Goal: Task Accomplishment & Management: Manage account settings

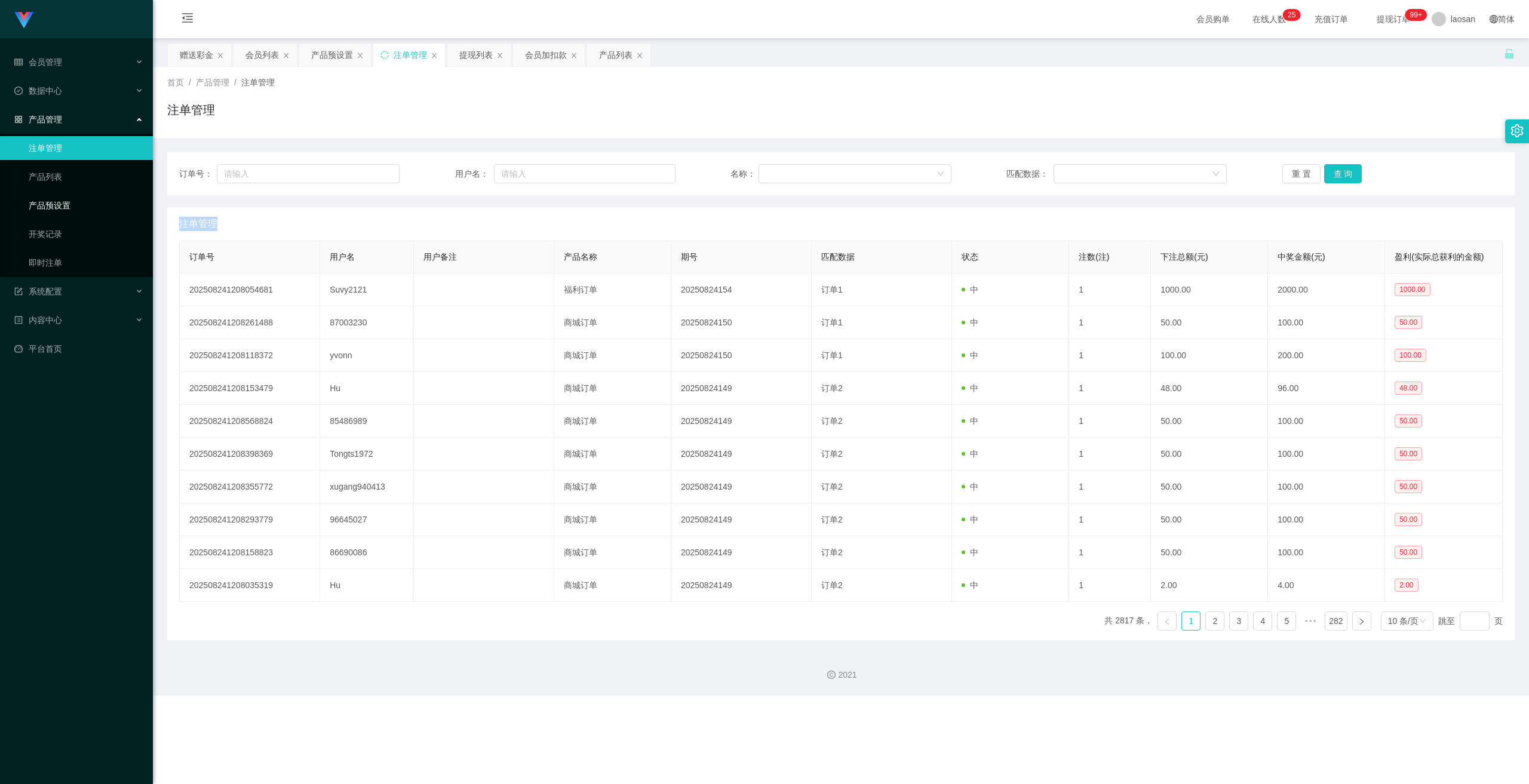
click at [62, 195] on link "产品预设置" at bounding box center [86, 206] width 115 height 24
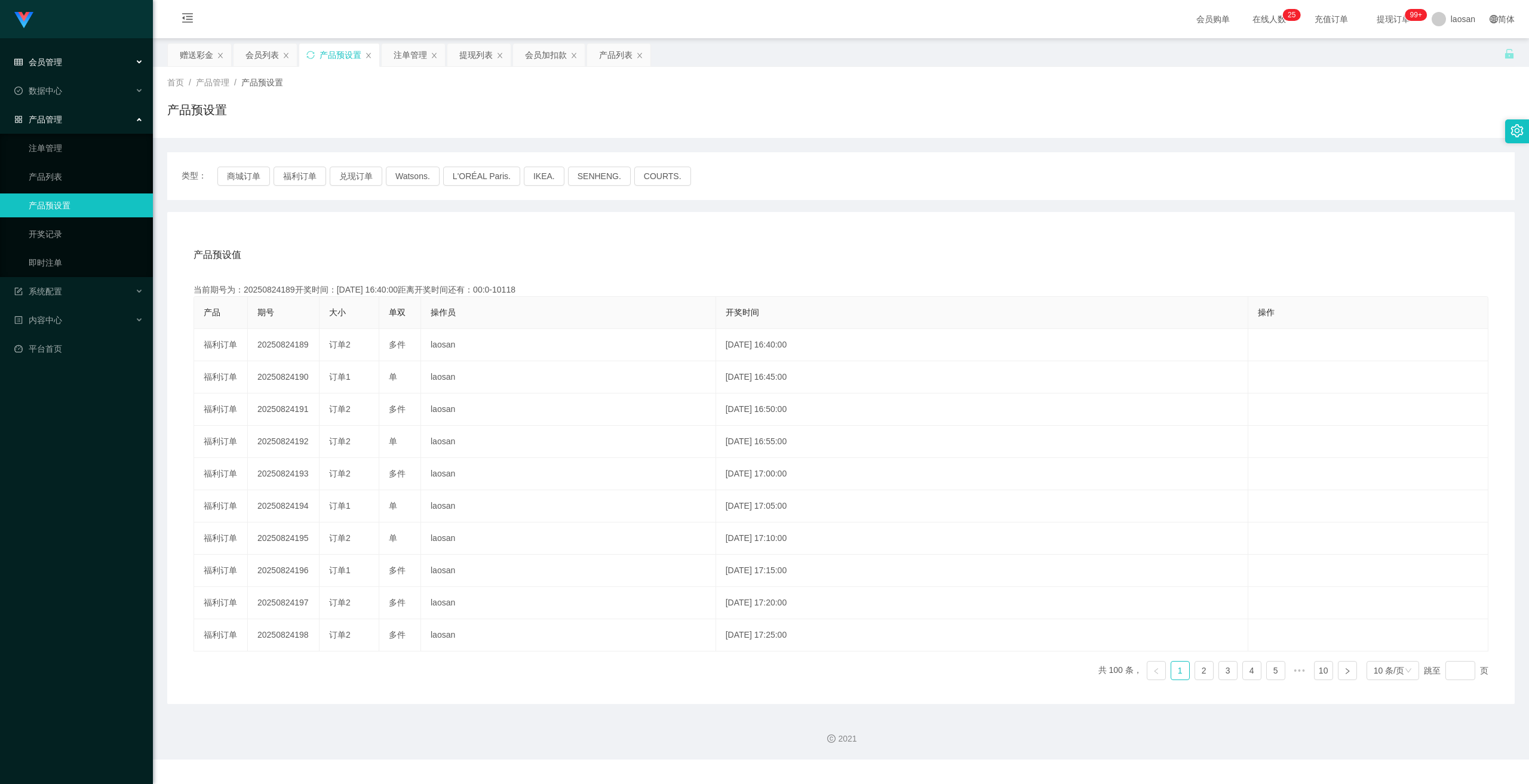
click at [45, 70] on div "会员管理" at bounding box center [77, 62] width 153 height 24
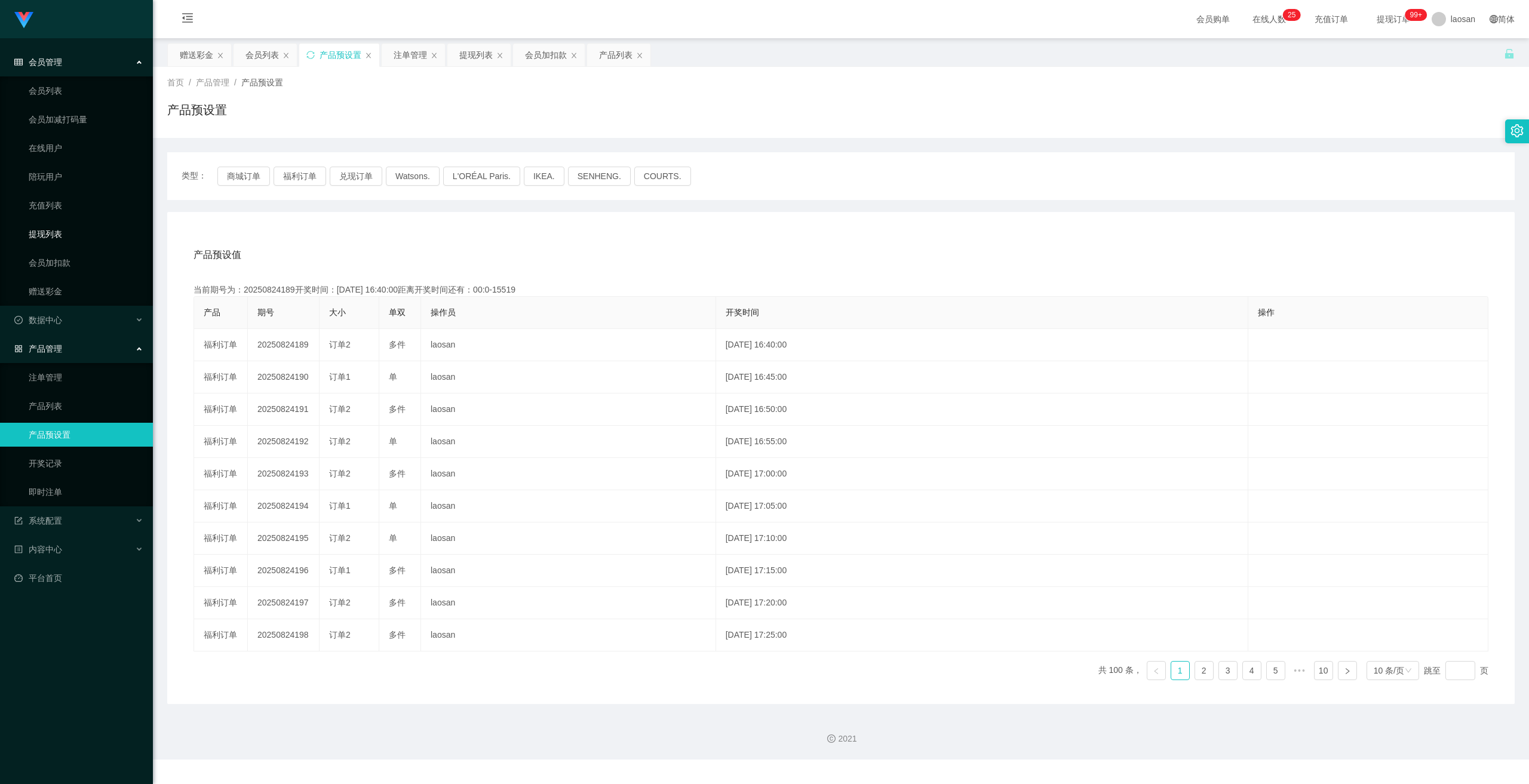
click at [49, 223] on link "提现列表" at bounding box center [86, 234] width 115 height 24
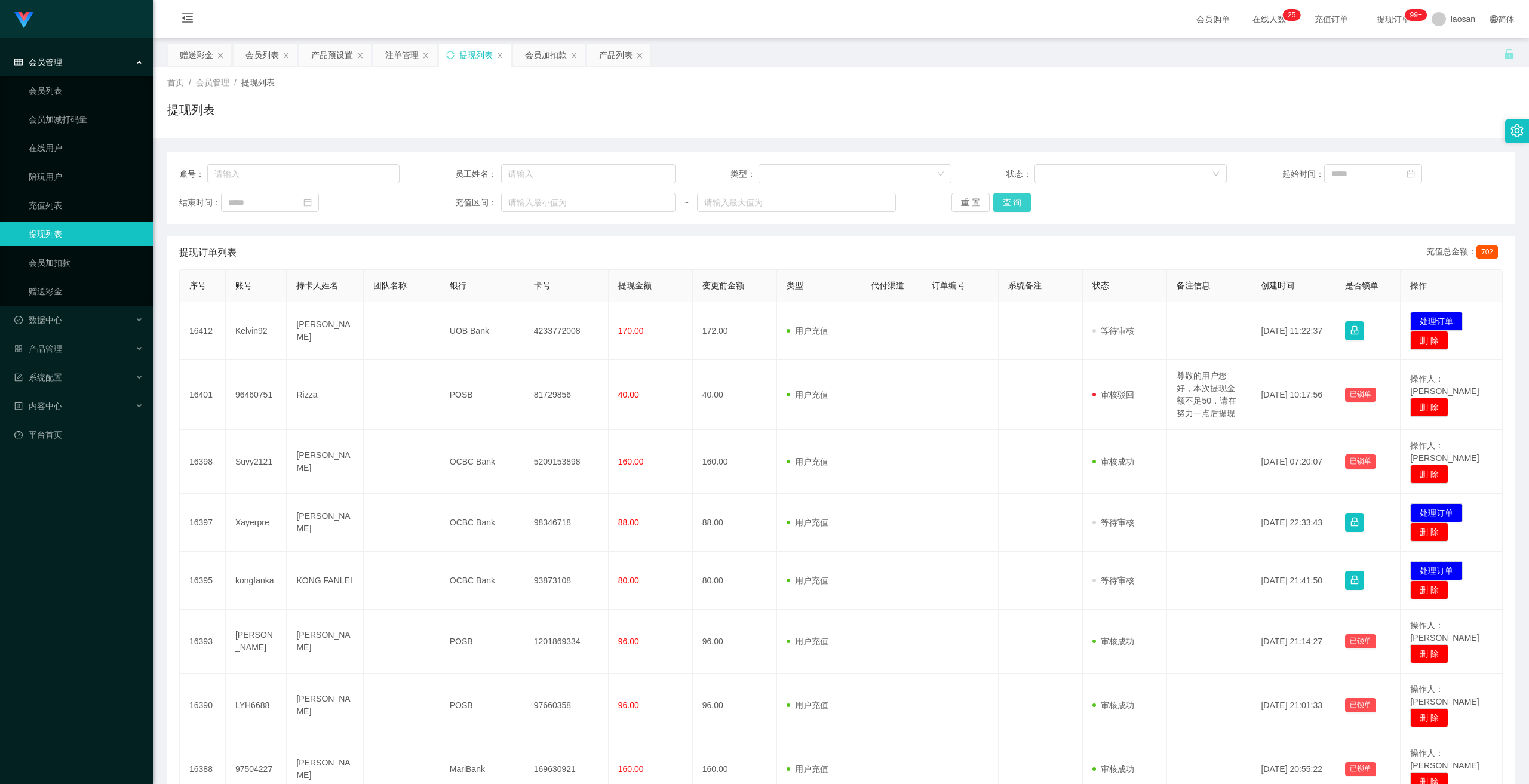
click at [531, 211] on button "查 询" at bounding box center [1012, 203] width 38 height 19
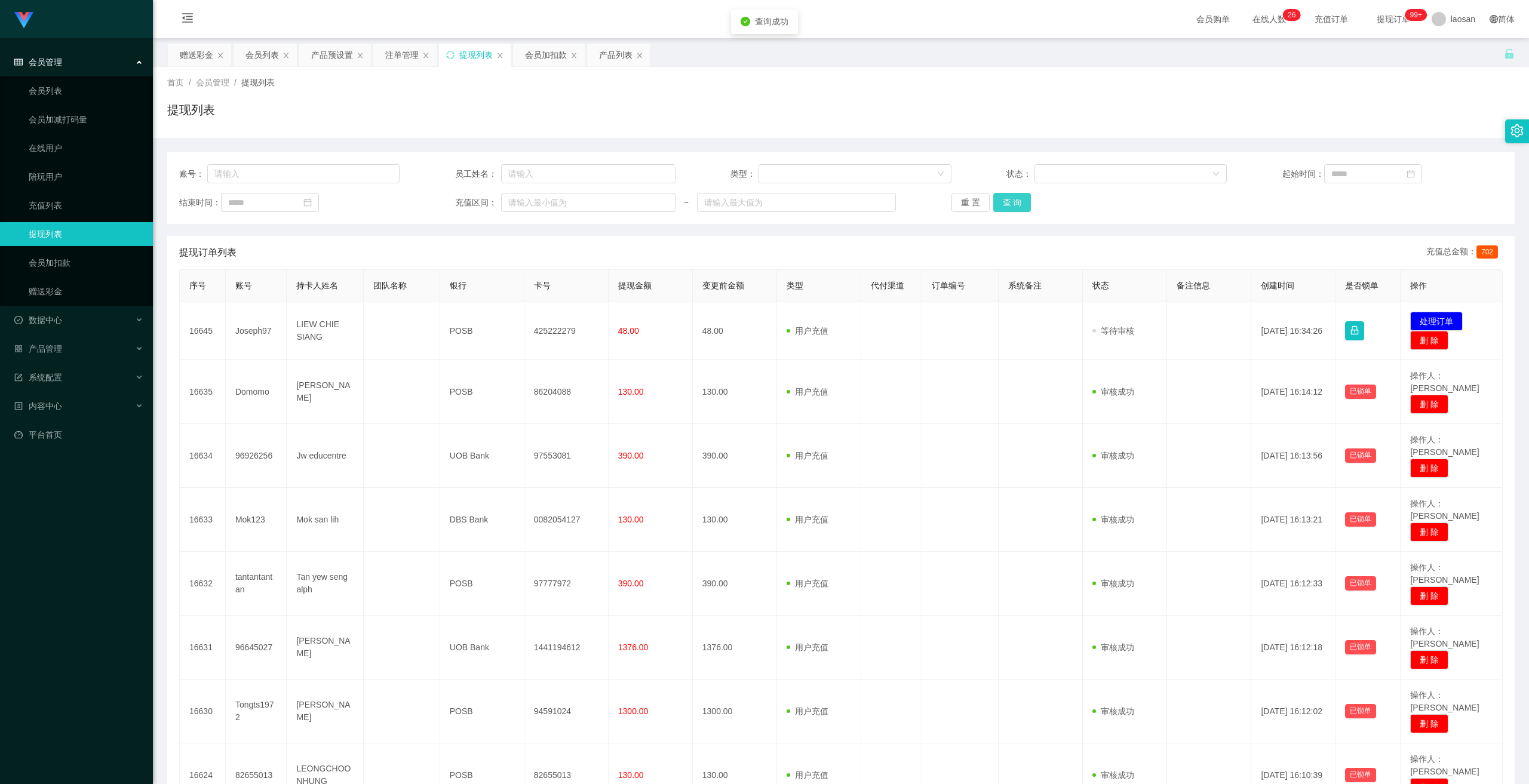
click at [531, 211] on button "查 询" at bounding box center [1012, 203] width 38 height 19
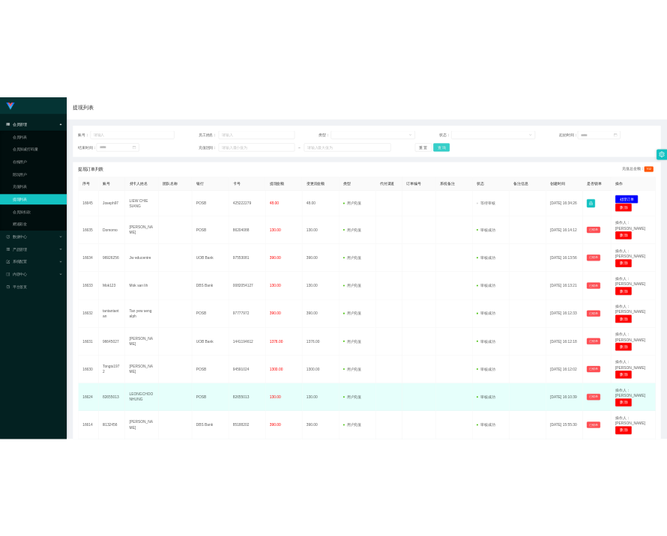
scroll to position [150, 0]
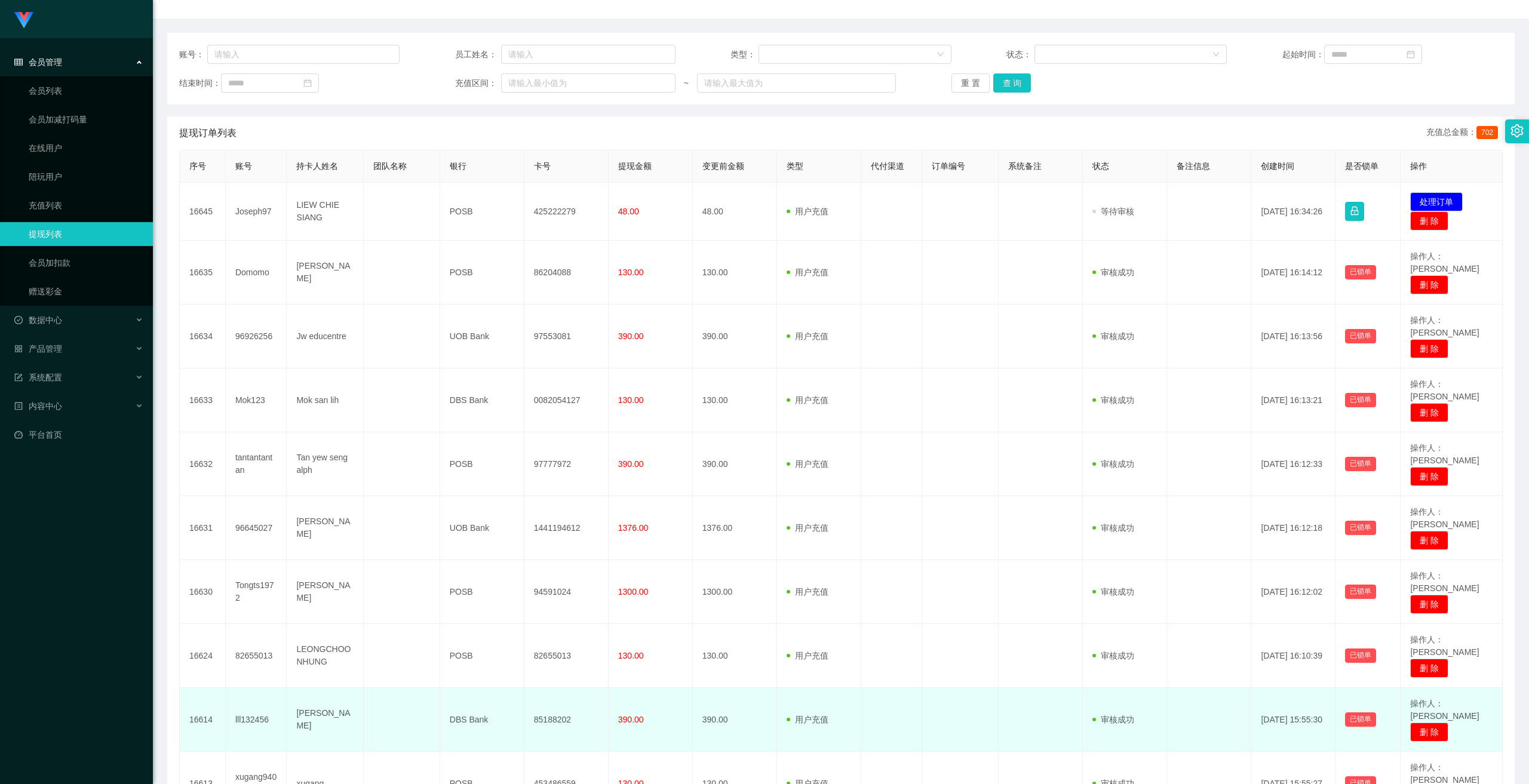
click at [531, 427] on td "85188202" at bounding box center [567, 720] width 85 height 64
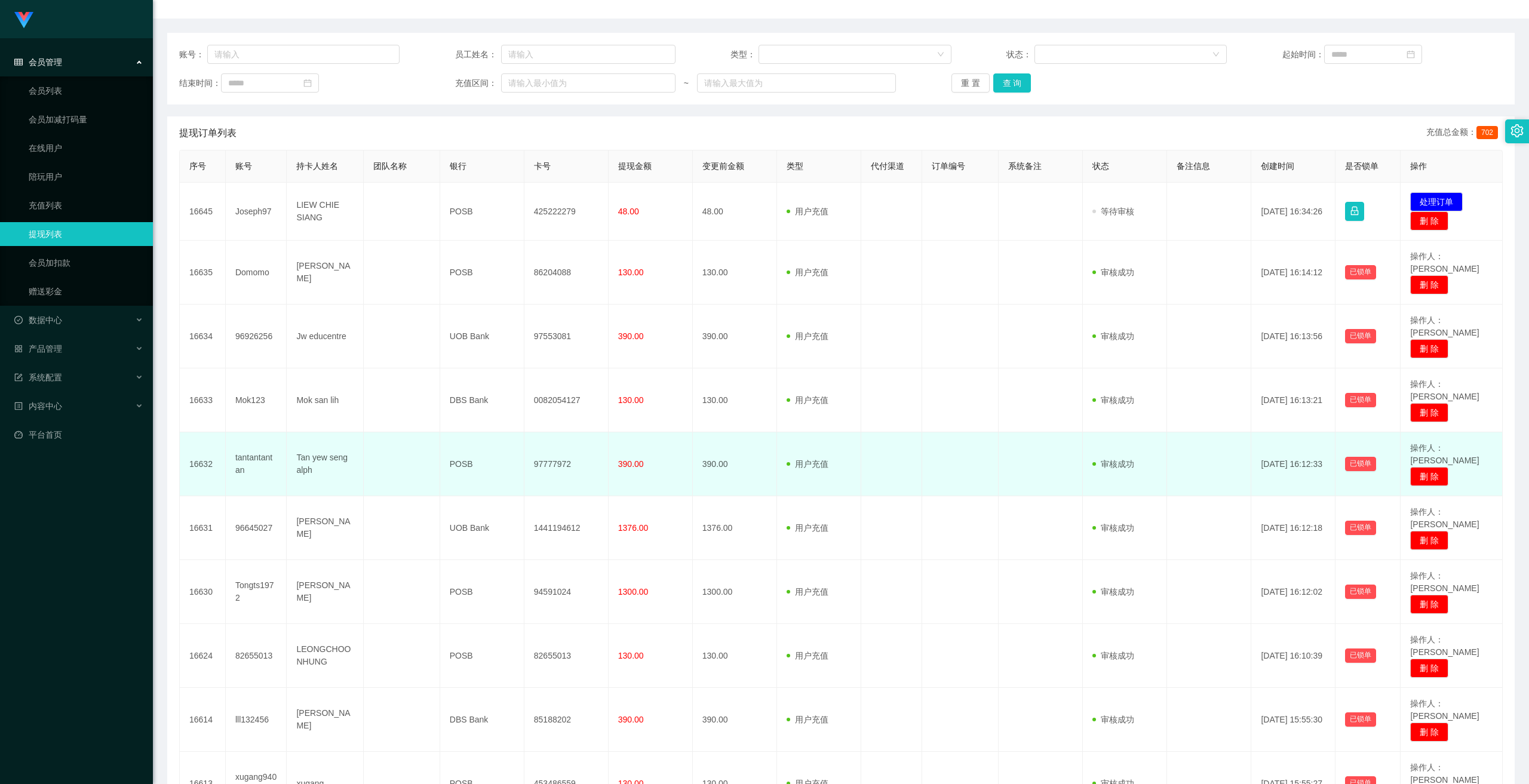
click at [531, 427] on td "97777972" at bounding box center [567, 464] width 85 height 64
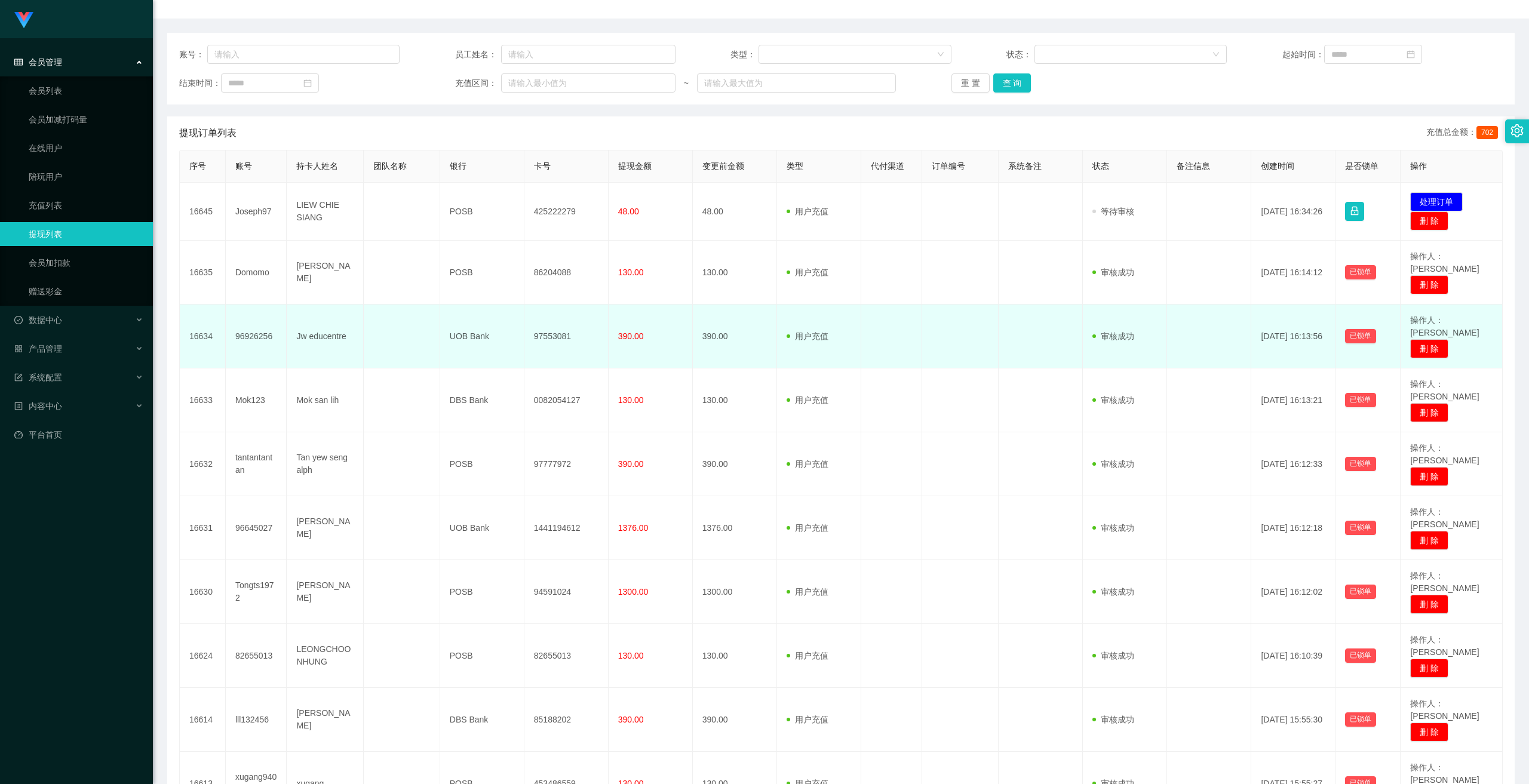
drag, startPoint x: 636, startPoint y: 311, endPoint x: 590, endPoint y: 317, distance: 46.4
click at [531, 311] on td "390.00" at bounding box center [651, 337] width 85 height 64
click at [531, 317] on td "97553081" at bounding box center [567, 337] width 85 height 64
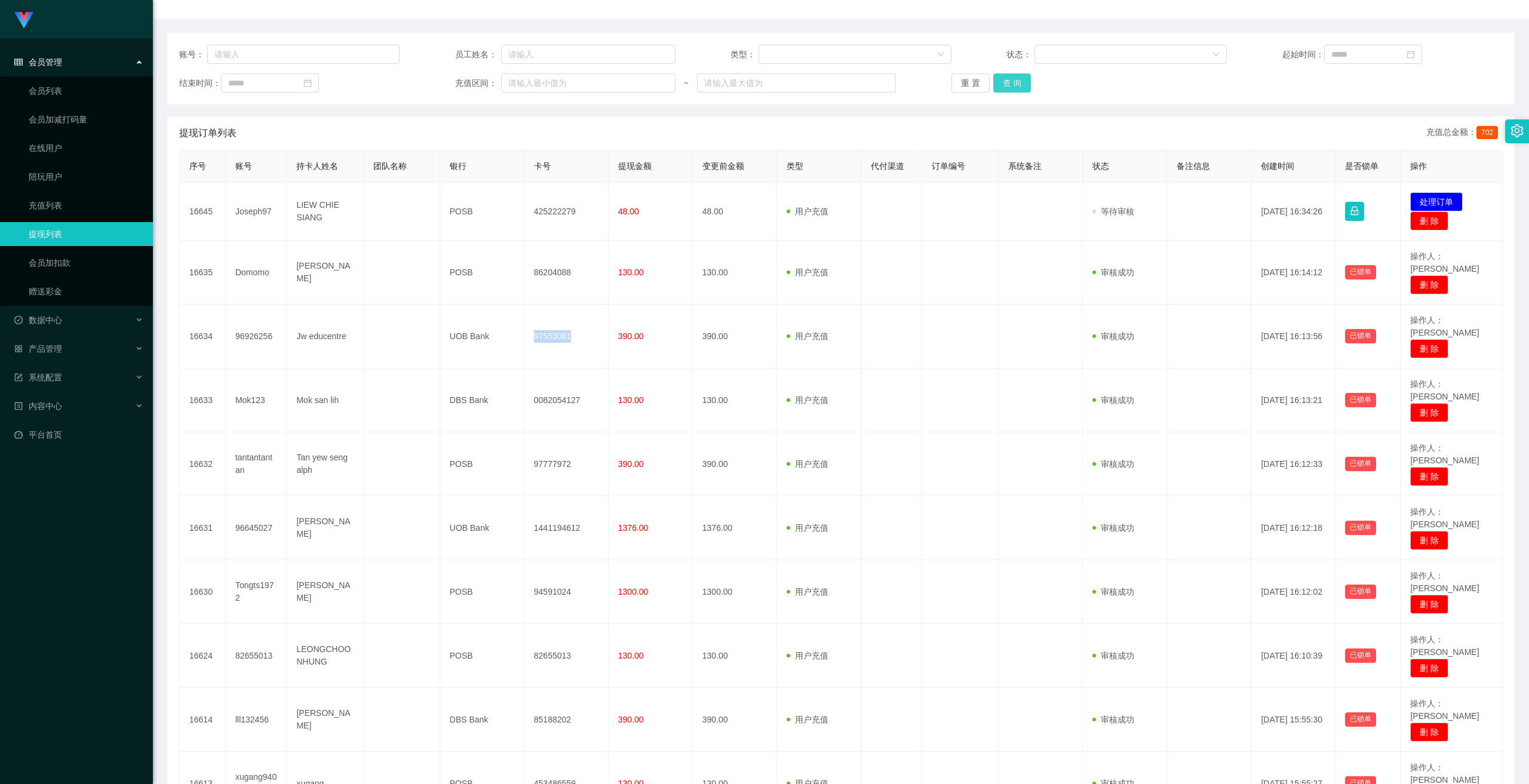
click at [531, 90] on button "查 询" at bounding box center [1012, 83] width 38 height 19
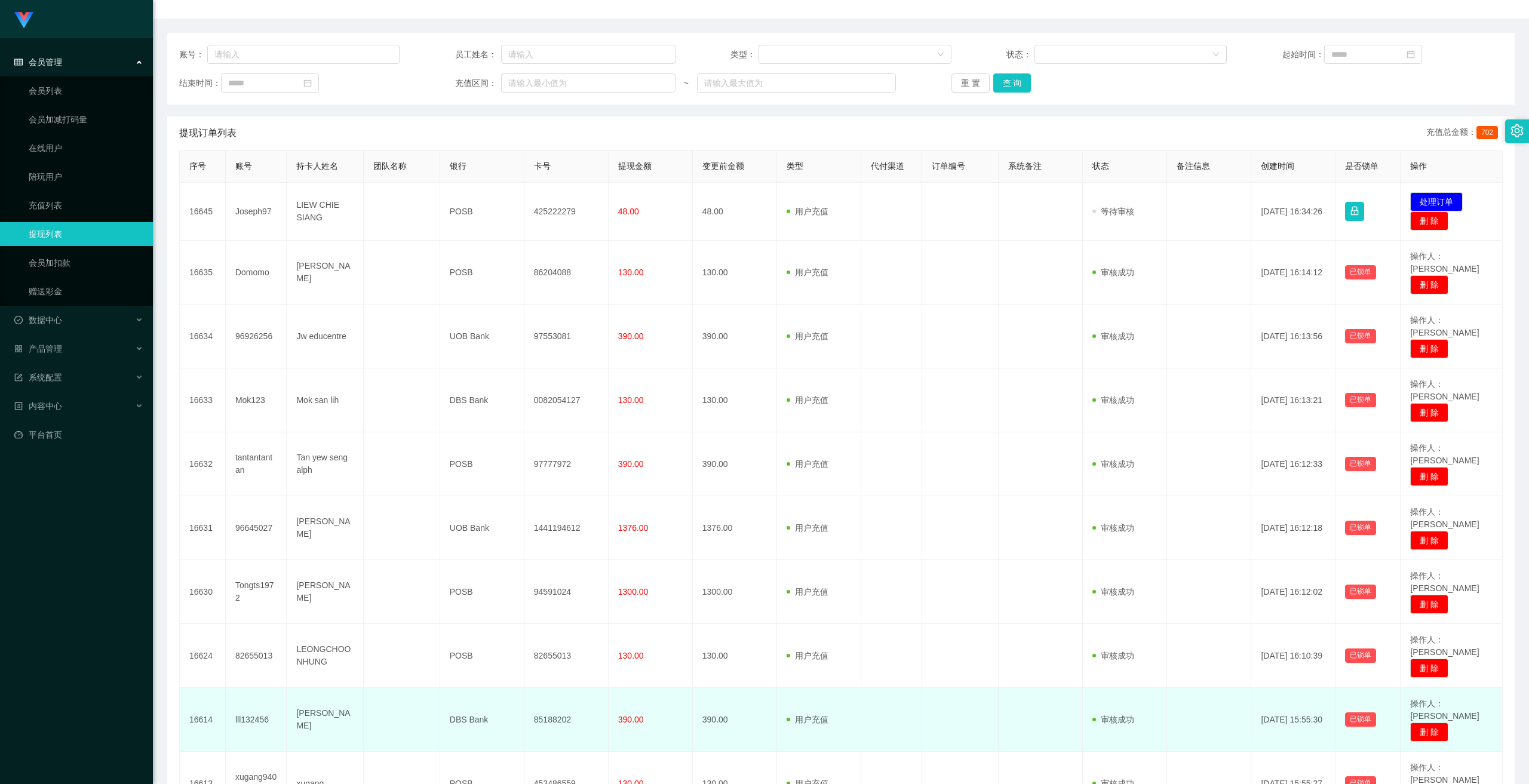
click at [531, 427] on td "85188202" at bounding box center [567, 720] width 85 height 64
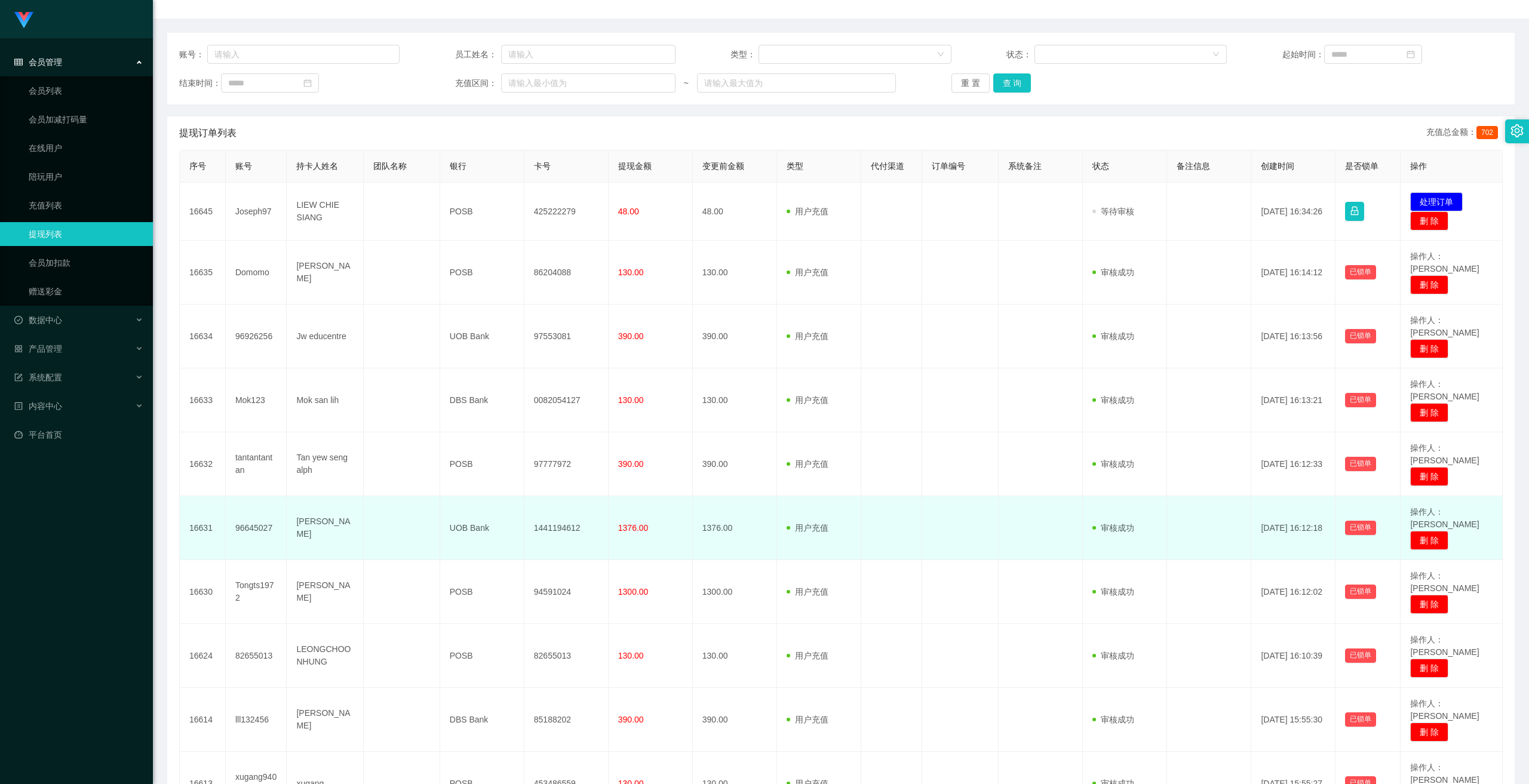
click at [531, 427] on td "1441194612" at bounding box center [567, 528] width 85 height 64
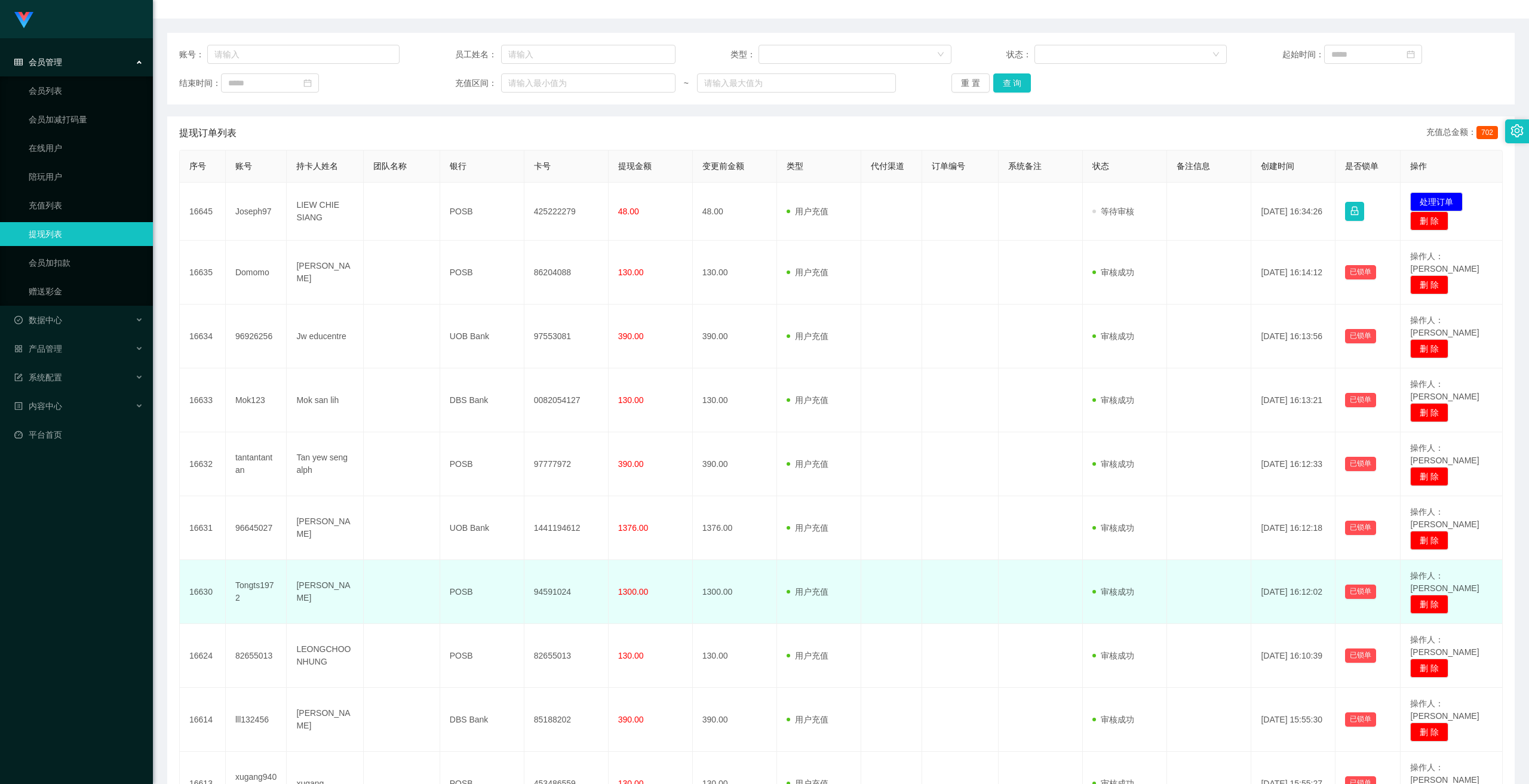
click at [531, 427] on td "94591024" at bounding box center [567, 593] width 85 height 64
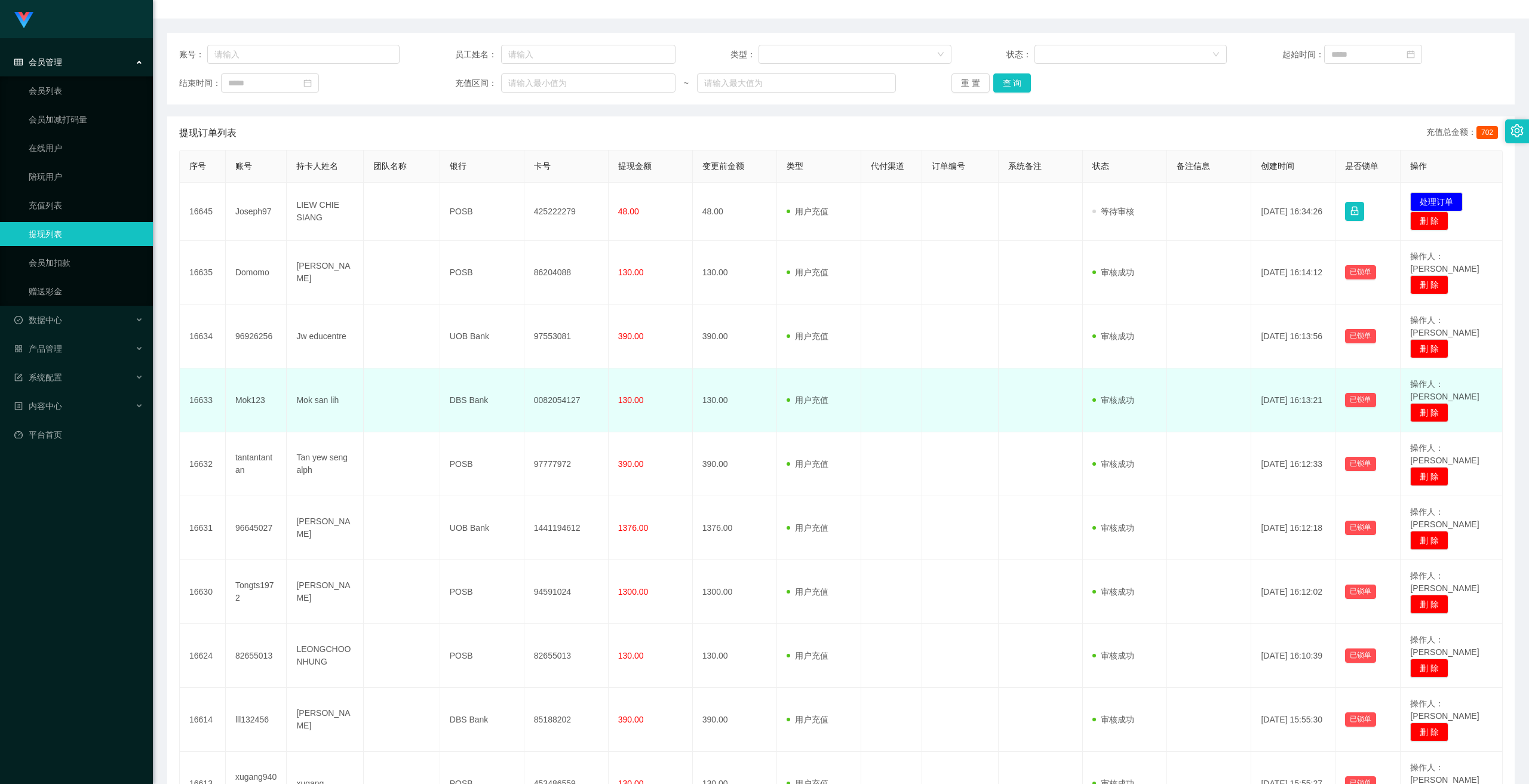
click at [531, 383] on td "0082054127" at bounding box center [567, 400] width 85 height 64
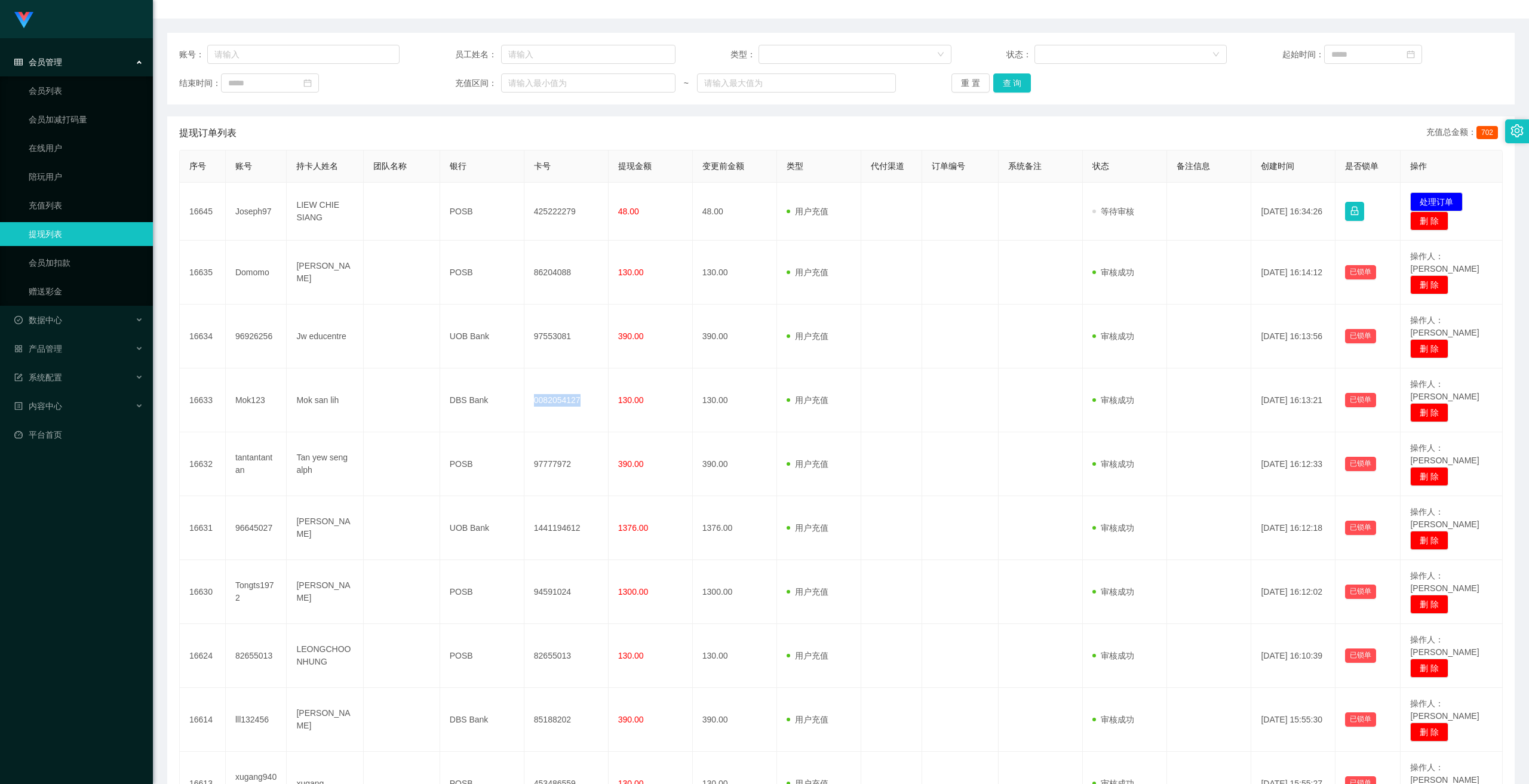
copy td "0082054127"
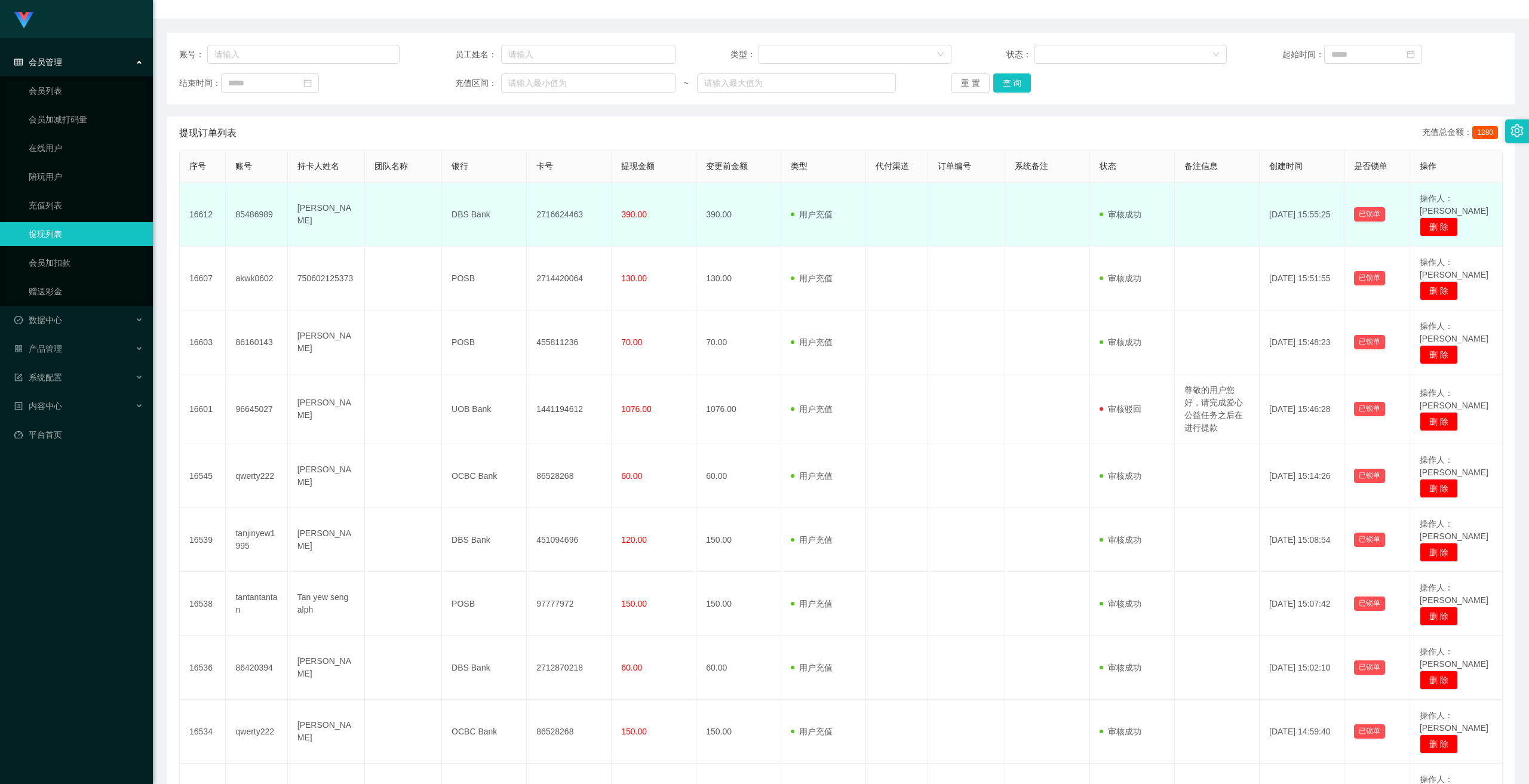
click at [531, 211] on td "2716624463" at bounding box center [569, 215] width 85 height 64
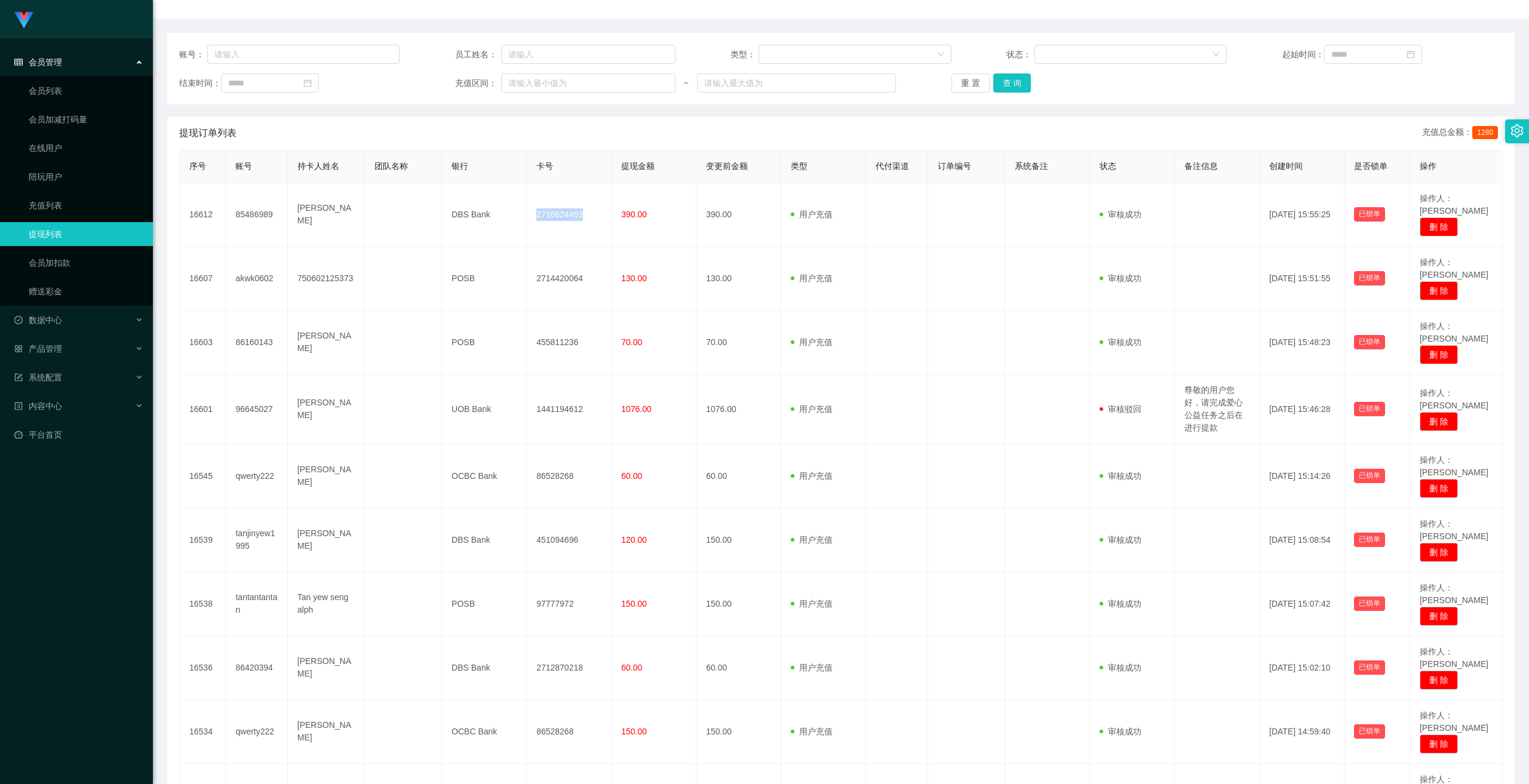
copy td "2716624463"
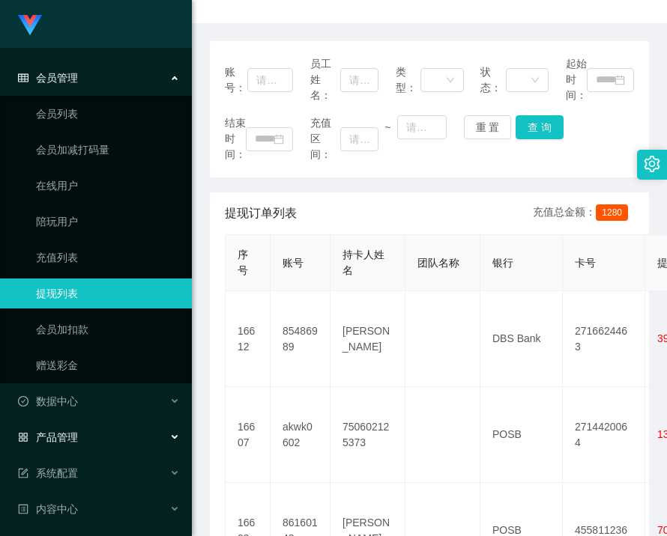
click at [73, 434] on span "产品管理" at bounding box center [48, 437] width 60 height 12
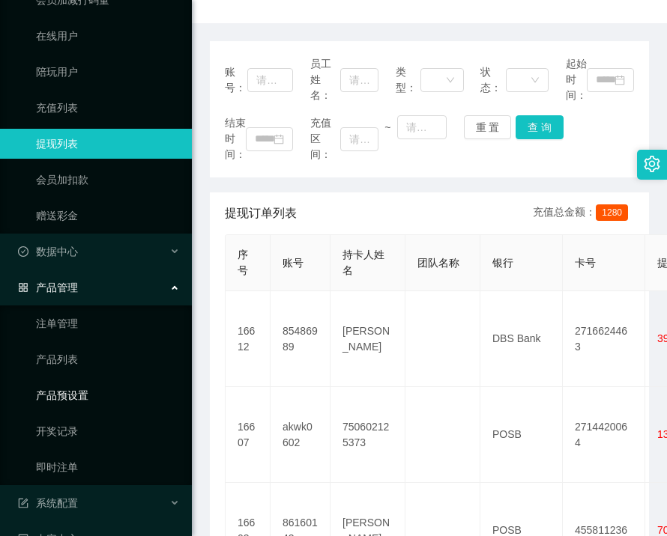
click at [73, 398] on link "产品预设置" at bounding box center [108, 395] width 144 height 30
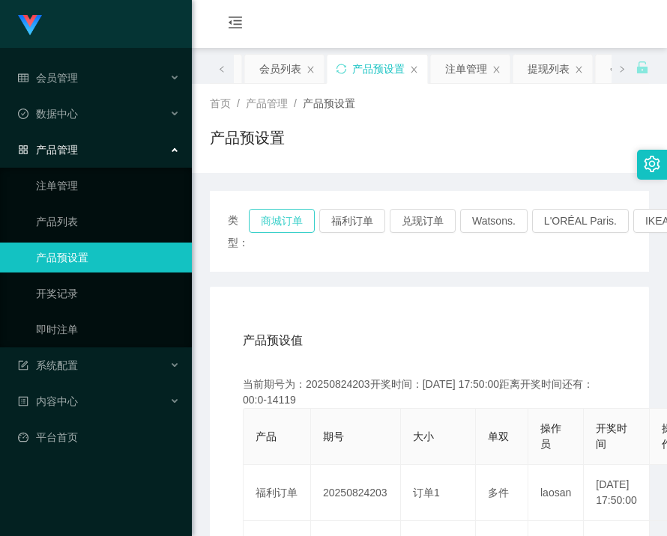
click at [284, 223] on button "商城订单" at bounding box center [282, 221] width 66 height 24
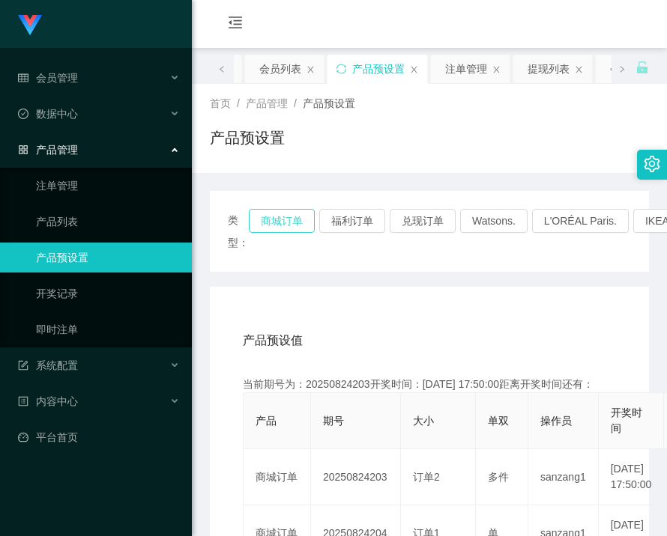
click at [284, 223] on button "商城订单" at bounding box center [282, 221] width 66 height 24
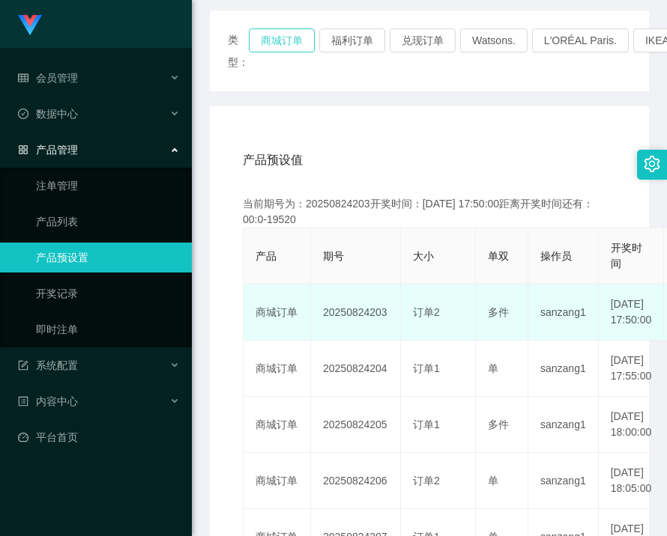
scroll to position [225, 0]
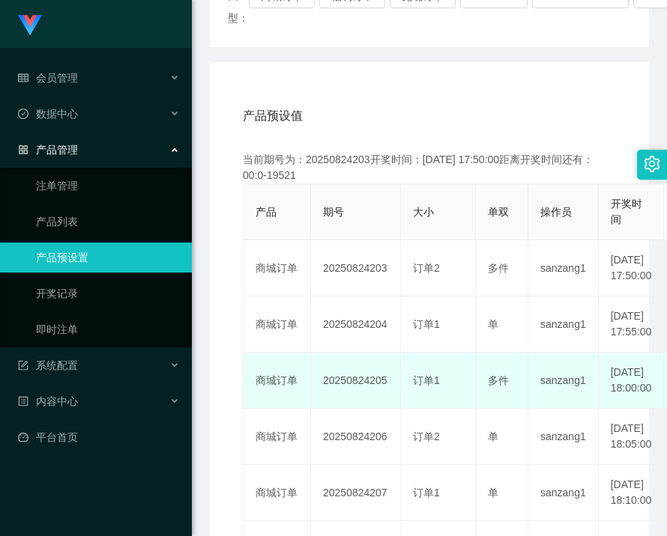
click at [348, 409] on td "20250824205" at bounding box center [356, 381] width 90 height 56
copy td "20250824205"
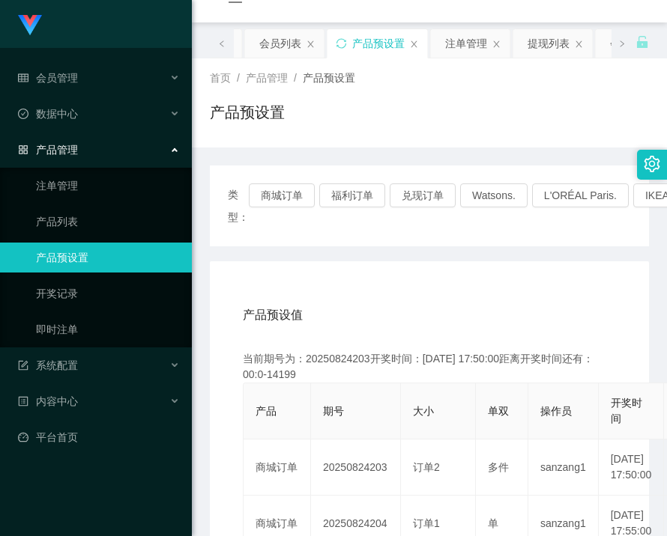
scroll to position [0, 0]
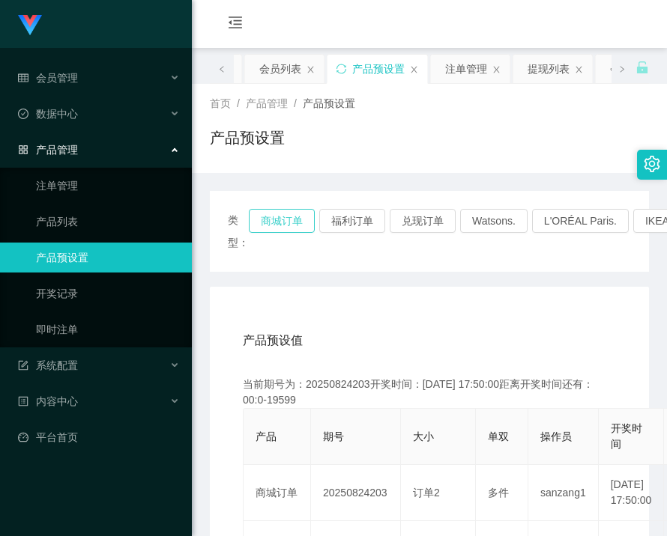
click at [295, 219] on button "商城订单" at bounding box center [282, 221] width 66 height 24
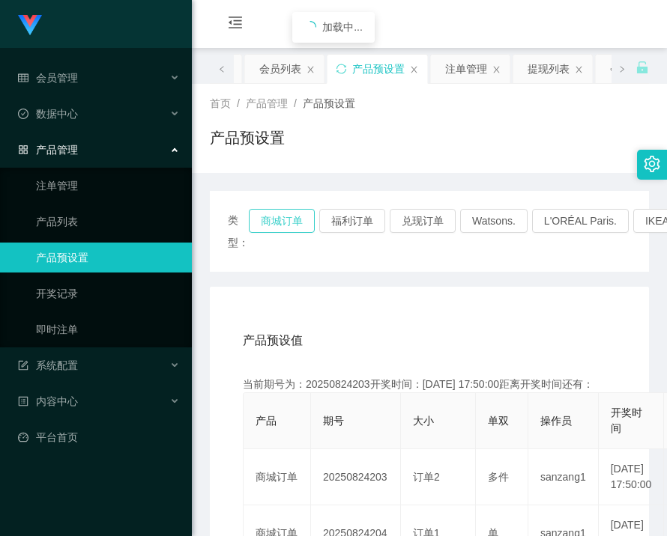
click at [295, 219] on button "商城订单" at bounding box center [282, 221] width 66 height 24
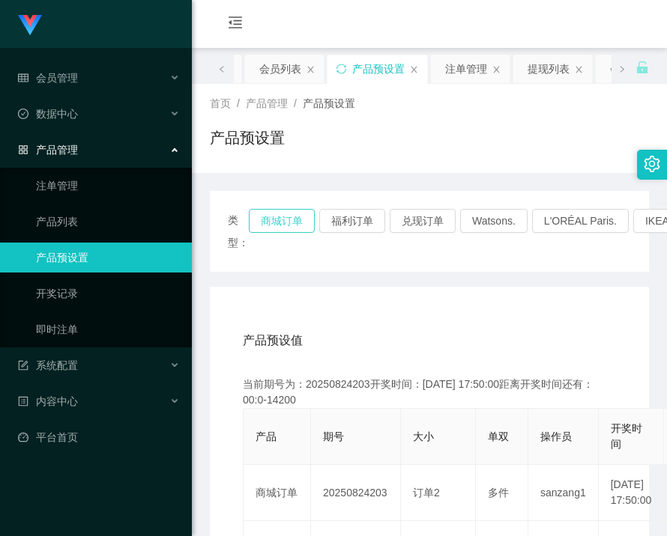
click at [295, 219] on button "商城订单" at bounding box center [282, 221] width 66 height 24
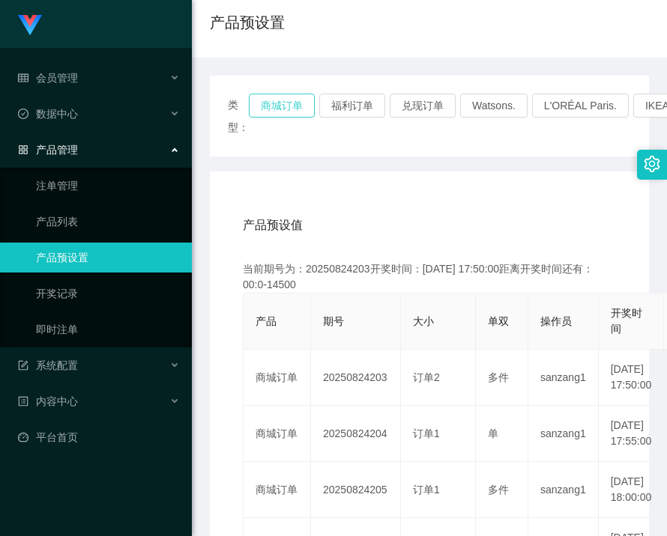
scroll to position [150, 0]
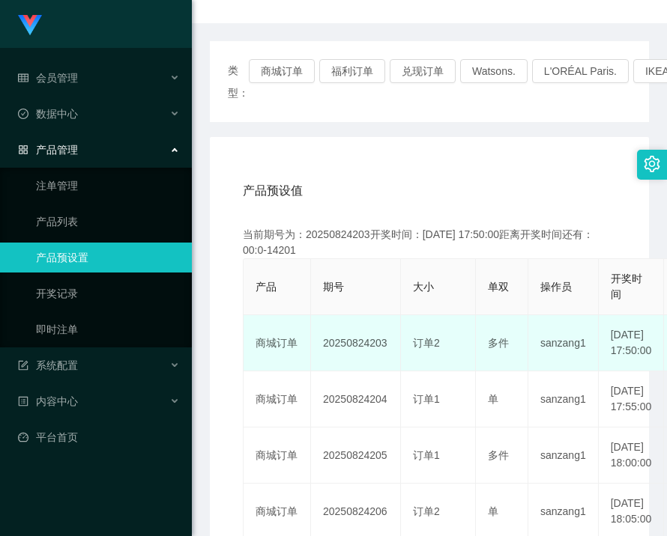
click at [345, 350] on td "20250824203" at bounding box center [356, 343] width 90 height 56
click at [345, 349] on td "20250824203" at bounding box center [356, 343] width 90 height 56
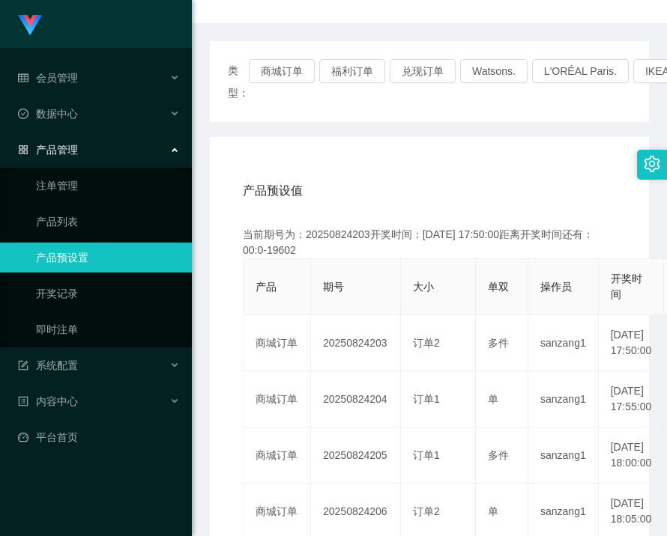
copy td "20250824203"
click at [276, 67] on button "商城订单" at bounding box center [282, 71] width 66 height 24
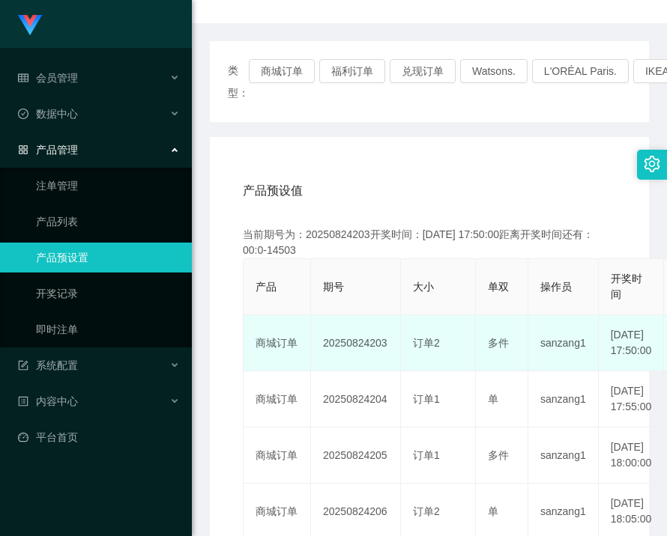
click at [359, 353] on td "20250824203" at bounding box center [356, 343] width 90 height 56
click at [351, 362] on td "20250824203" at bounding box center [356, 343] width 90 height 56
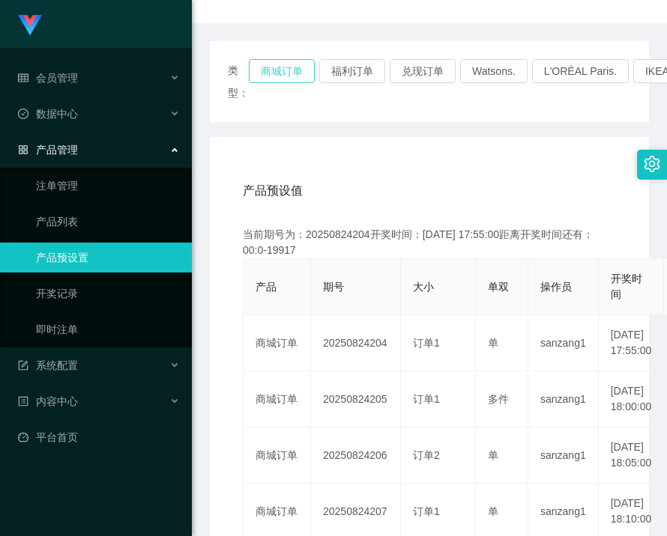
click at [303, 70] on button "商城订单" at bounding box center [282, 71] width 66 height 24
click at [67, 109] on span "数据中心" at bounding box center [48, 114] width 60 height 12
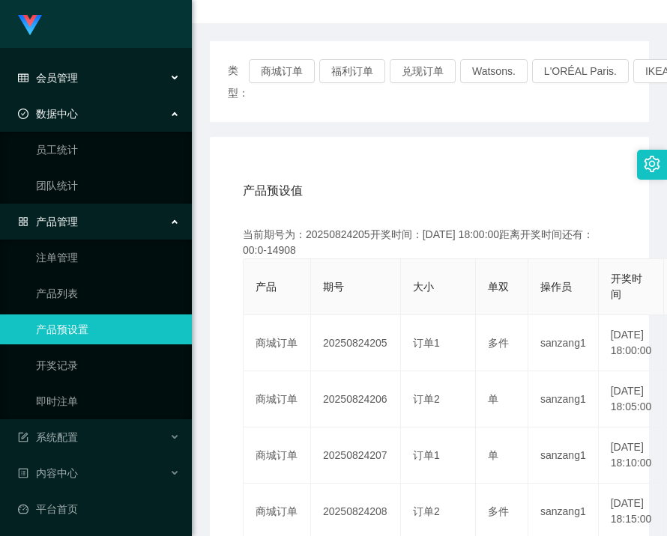
drag, startPoint x: 95, startPoint y: 80, endPoint x: 92, endPoint y: 109, distance: 28.6
click at [94, 80] on div "会员管理" at bounding box center [96, 78] width 192 height 30
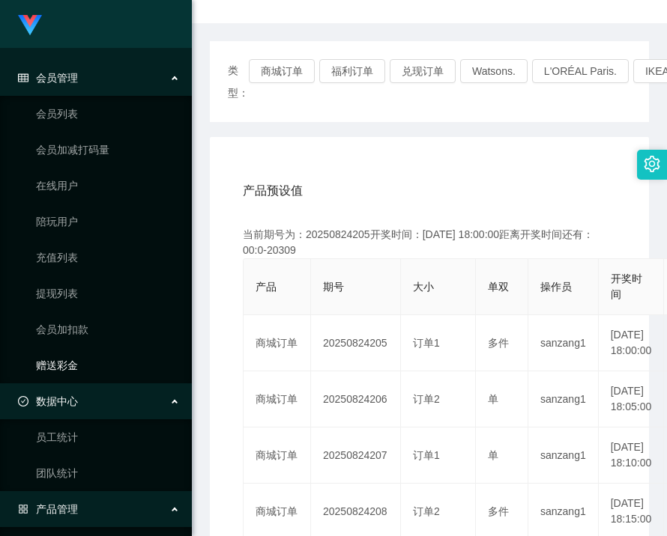
click at [73, 363] on link "赠送彩金" at bounding box center [108, 366] width 144 height 30
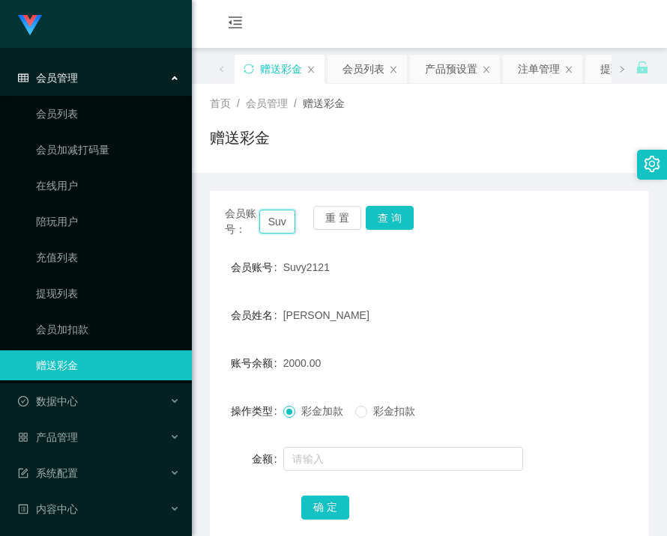
click at [282, 216] on input "Suvy2121" at bounding box center [277, 222] width 37 height 24
paste input "tanjinyew1995"
type input "tanjinyew1995"
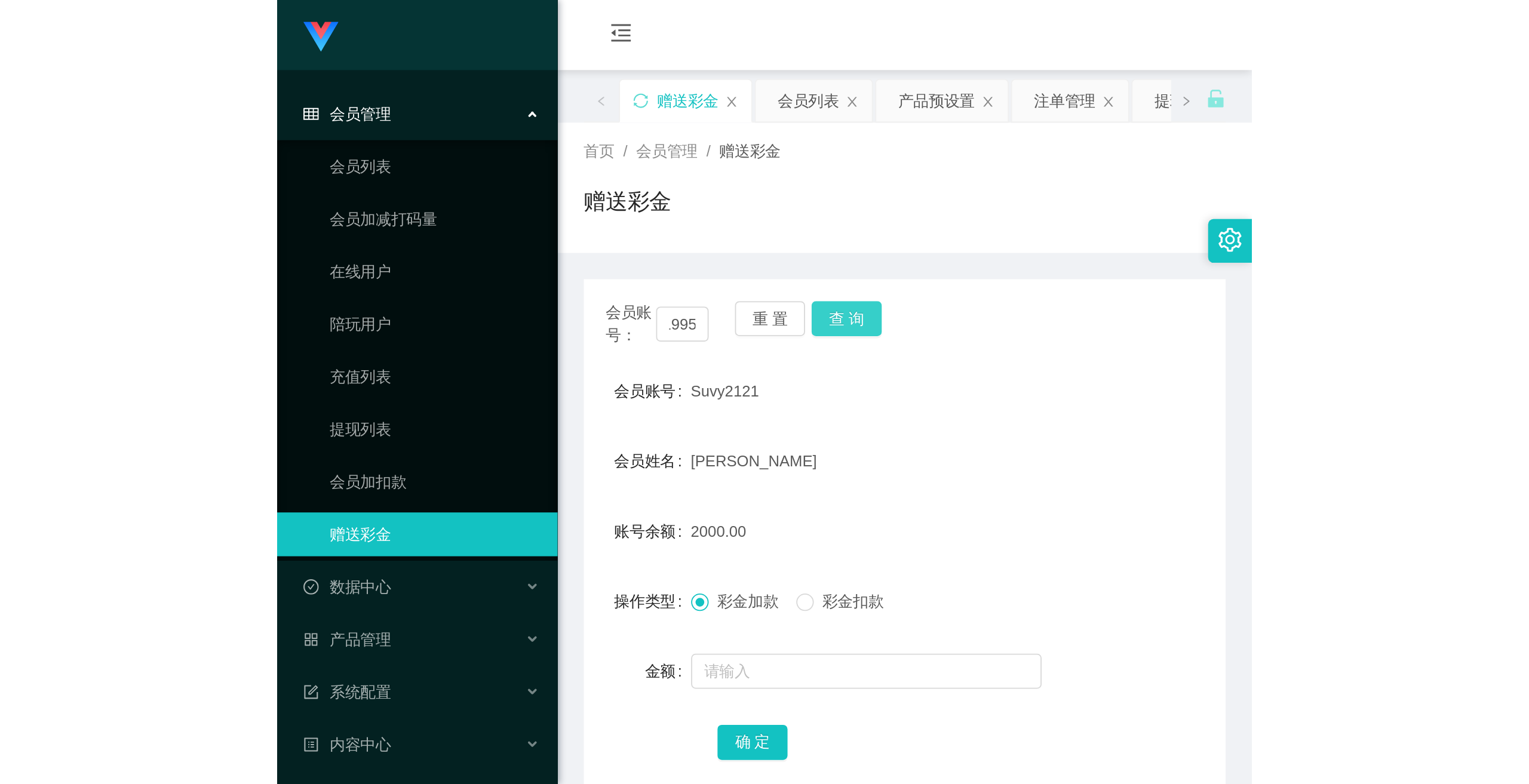
scroll to position [0, 0]
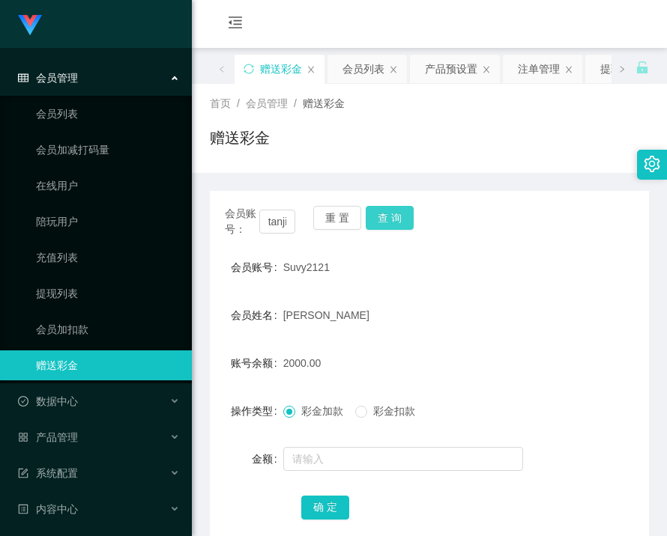
click at [376, 216] on button "查 询" at bounding box center [389, 218] width 48 height 24
click at [375, 216] on button "查 询" at bounding box center [397, 218] width 64 height 24
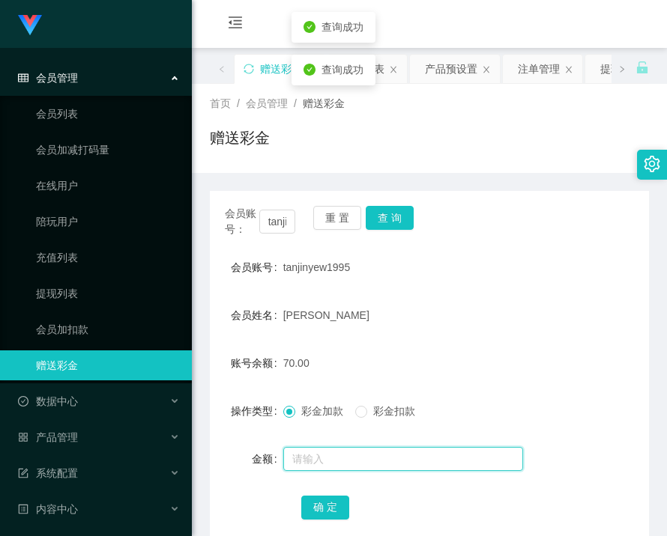
click at [371, 461] on input "text" at bounding box center [403, 459] width 240 height 24
click at [298, 415] on span "彩金加款" at bounding box center [322, 411] width 54 height 12
click at [330, 464] on input "text" at bounding box center [403, 459] width 240 height 24
type input "60"
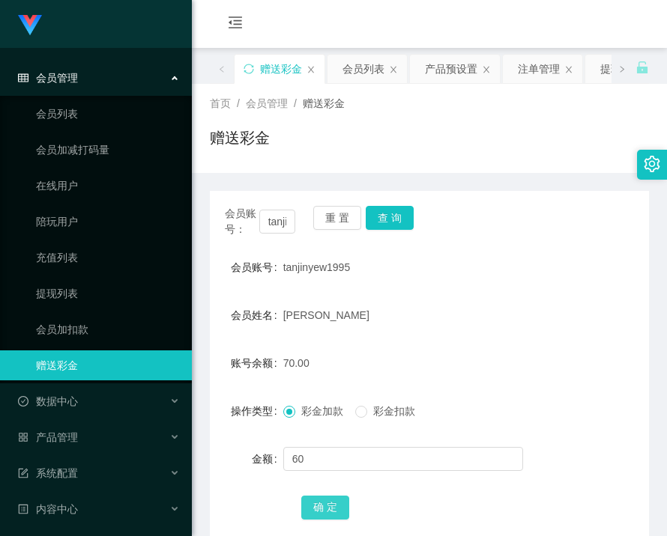
click at [330, 509] on button "确 定" at bounding box center [325, 508] width 48 height 24
click at [74, 405] on span "数据中心" at bounding box center [48, 401] width 60 height 12
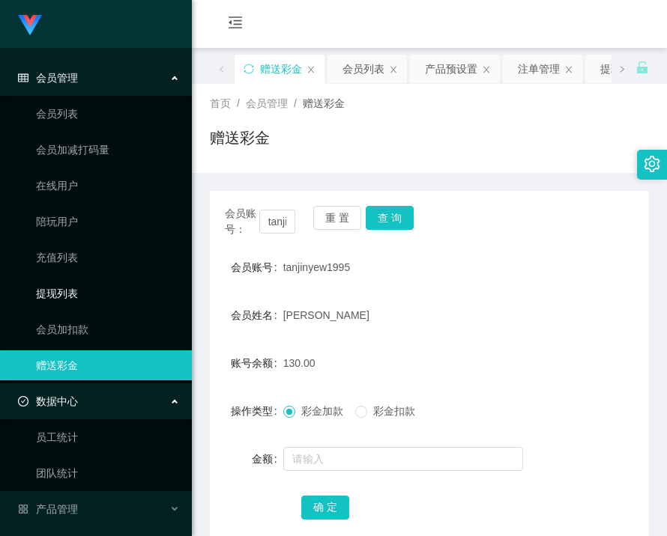
click at [71, 303] on link "提现列表" at bounding box center [108, 294] width 144 height 30
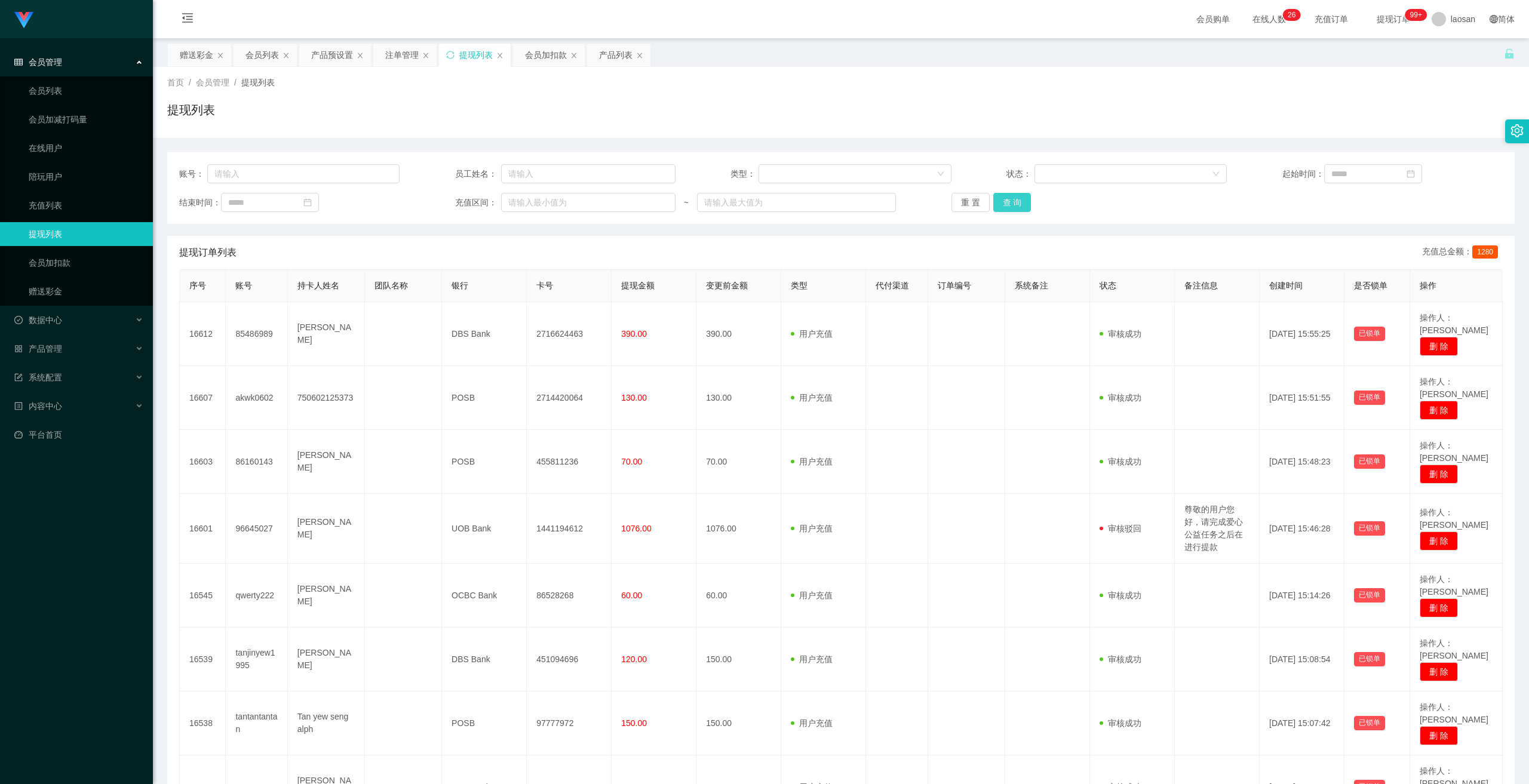
click at [531, 203] on button "查 询" at bounding box center [1012, 203] width 38 height 19
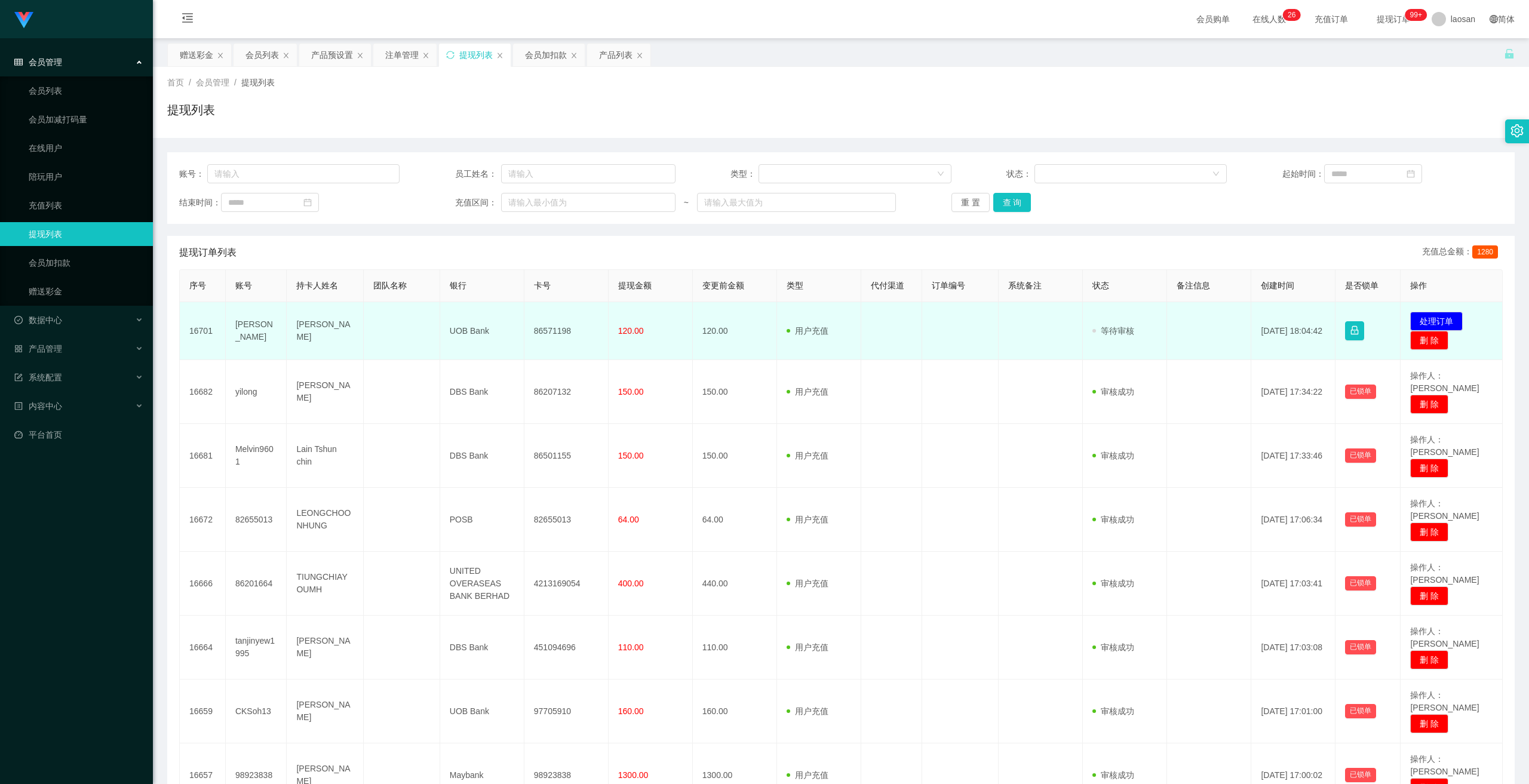
click at [531, 333] on td "86571198" at bounding box center [567, 331] width 85 height 58
copy td "86571198"
click at [531, 320] on button "处理订单" at bounding box center [1436, 321] width 53 height 19
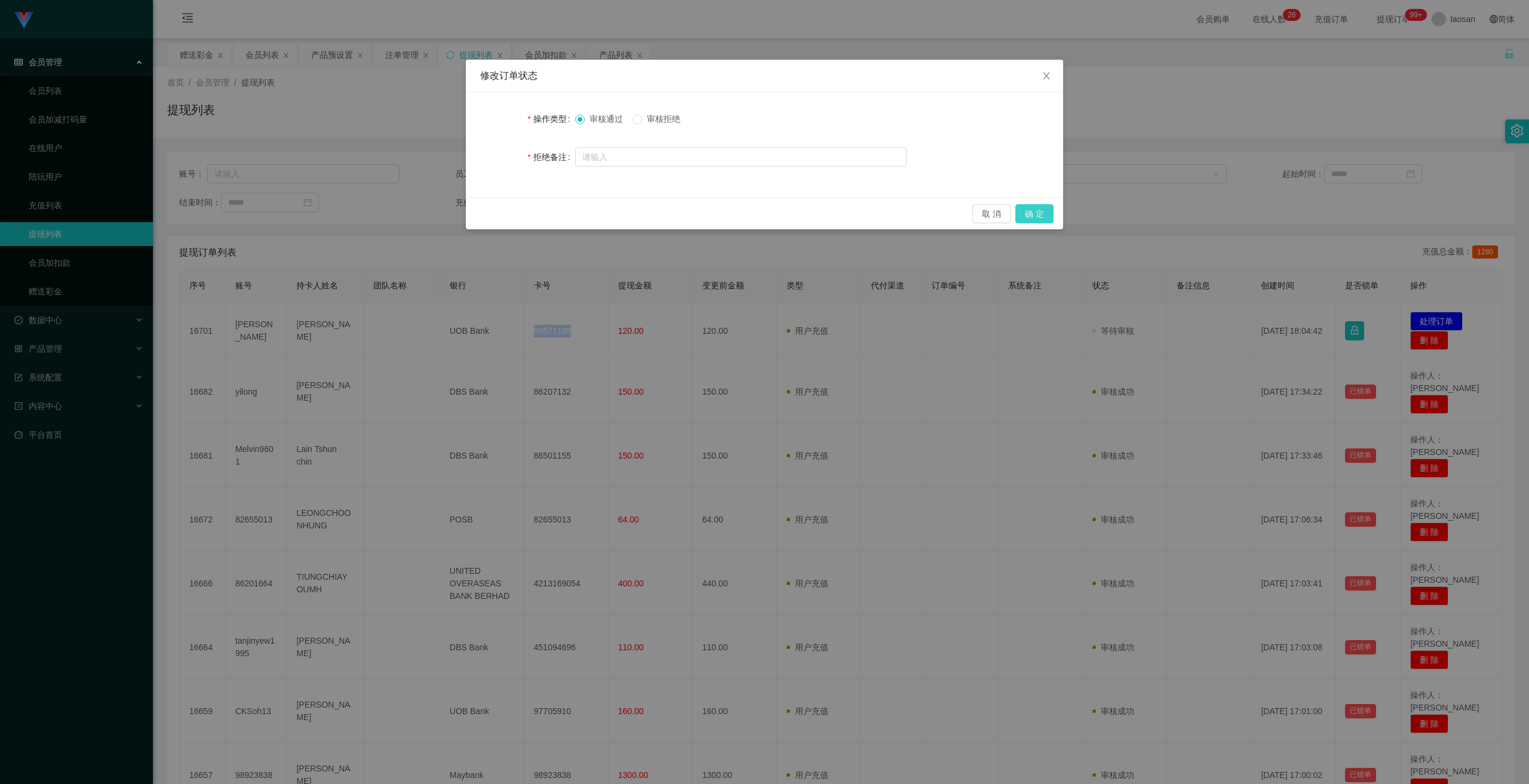
drag, startPoint x: 1038, startPoint y: 219, endPoint x: 1206, endPoint y: 171, distance: 174.7
click at [531, 219] on button "确 定" at bounding box center [1034, 214] width 38 height 19
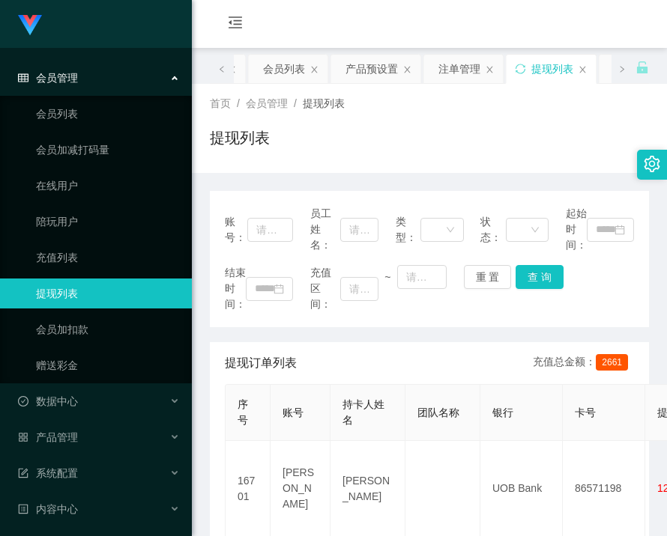
click at [434, 158] on div "提现列表" at bounding box center [429, 144] width 439 height 34
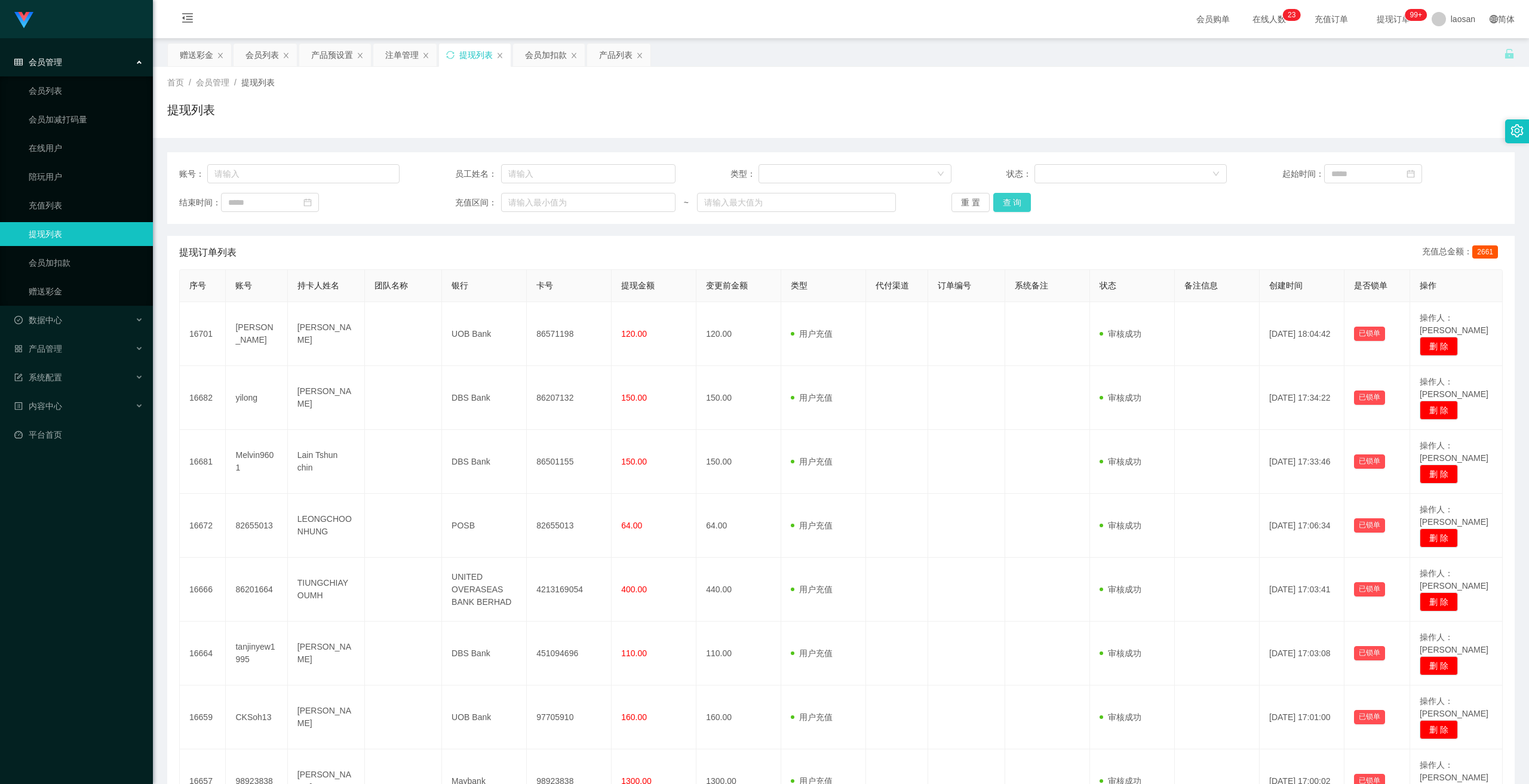
click at [531, 199] on button "查 询" at bounding box center [1012, 203] width 38 height 19
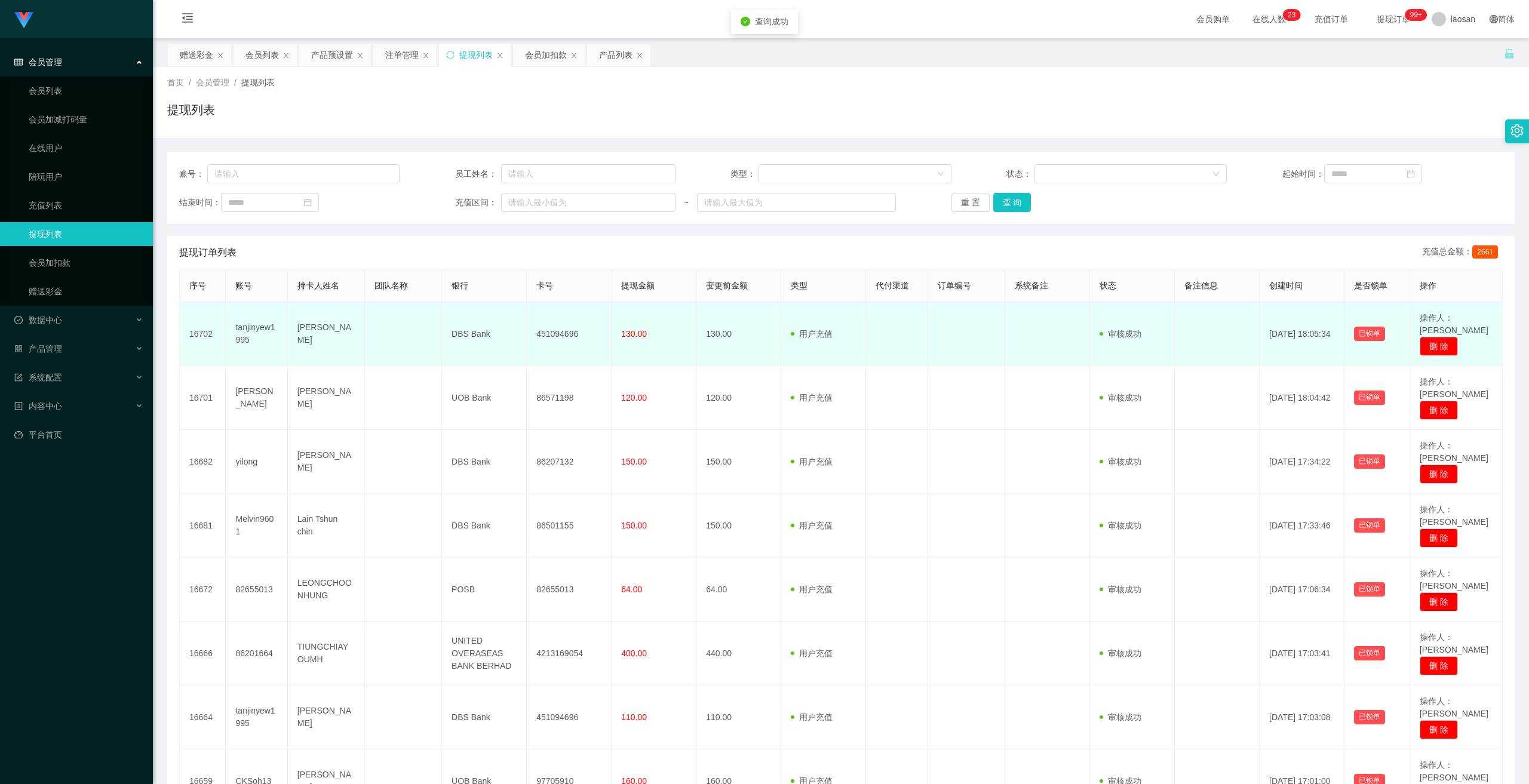
click at [531, 334] on td "451094696" at bounding box center [569, 334] width 85 height 64
click at [471, 332] on td "DBS Bank" at bounding box center [484, 334] width 85 height 64
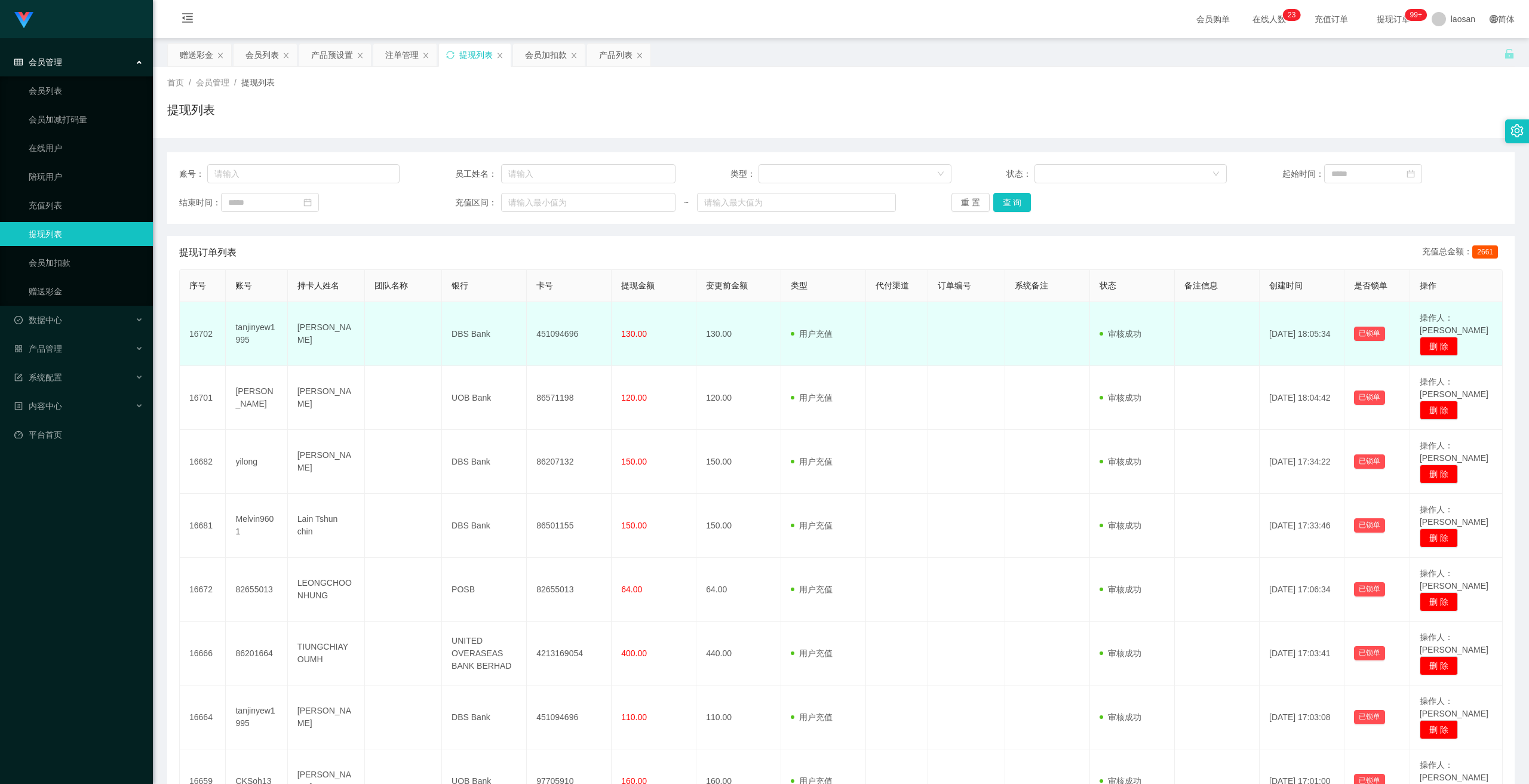
click at [531, 332] on td "451094696" at bounding box center [569, 334] width 85 height 64
click at [468, 331] on td "DBS Bank" at bounding box center [484, 334] width 85 height 64
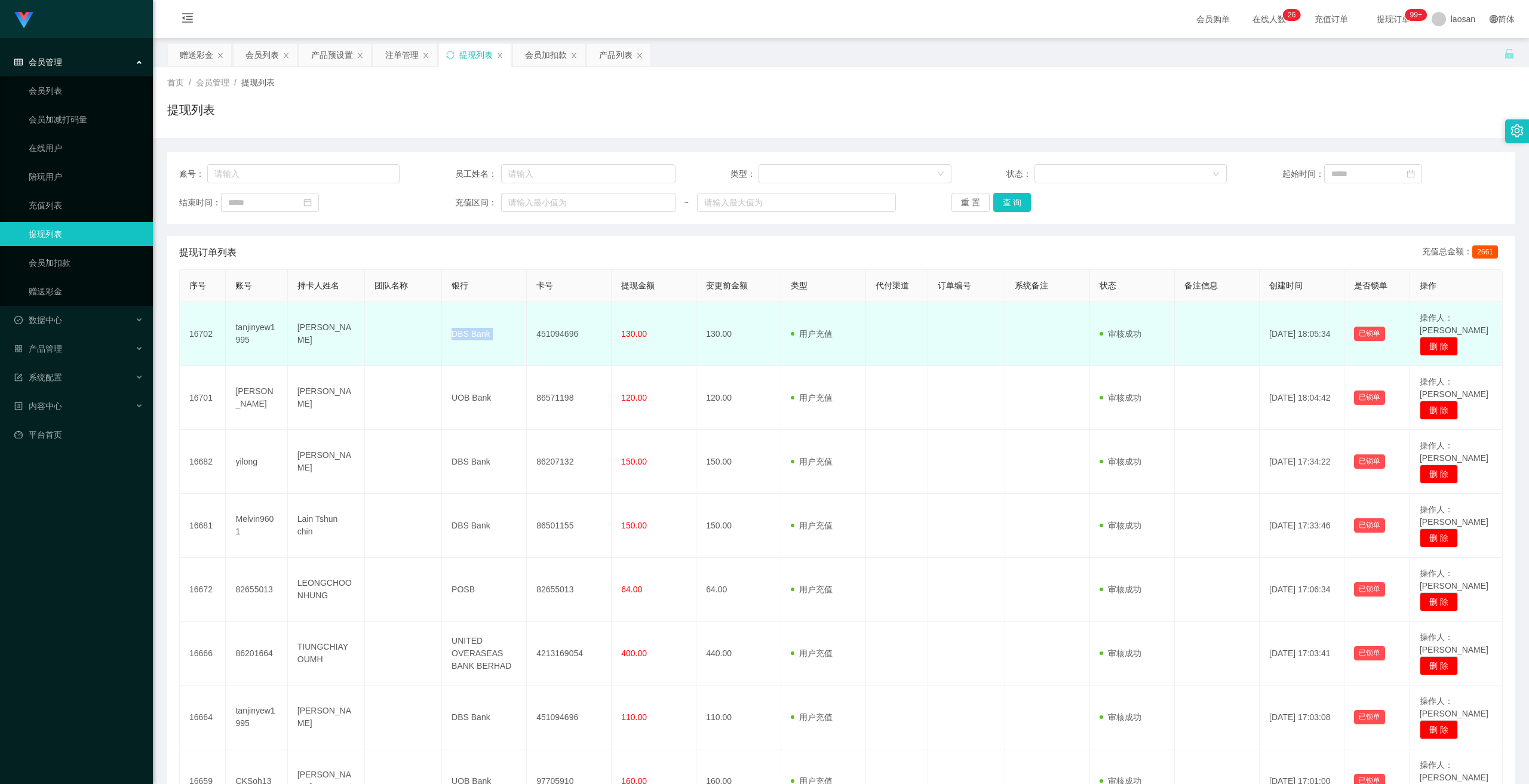
click at [468, 331] on td "DBS Bank" at bounding box center [484, 334] width 85 height 64
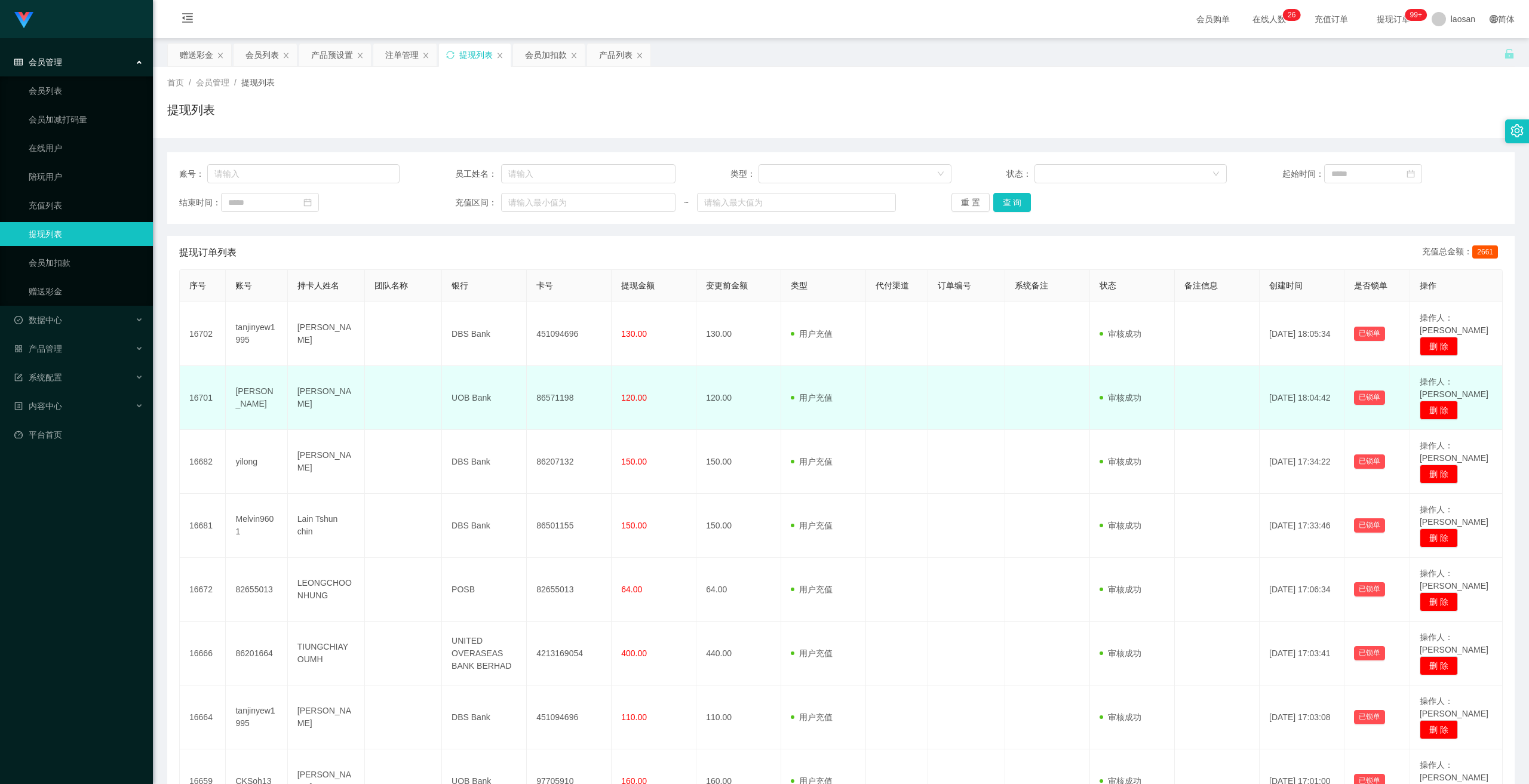
click at [465, 380] on td "UOB Bank" at bounding box center [484, 398] width 85 height 64
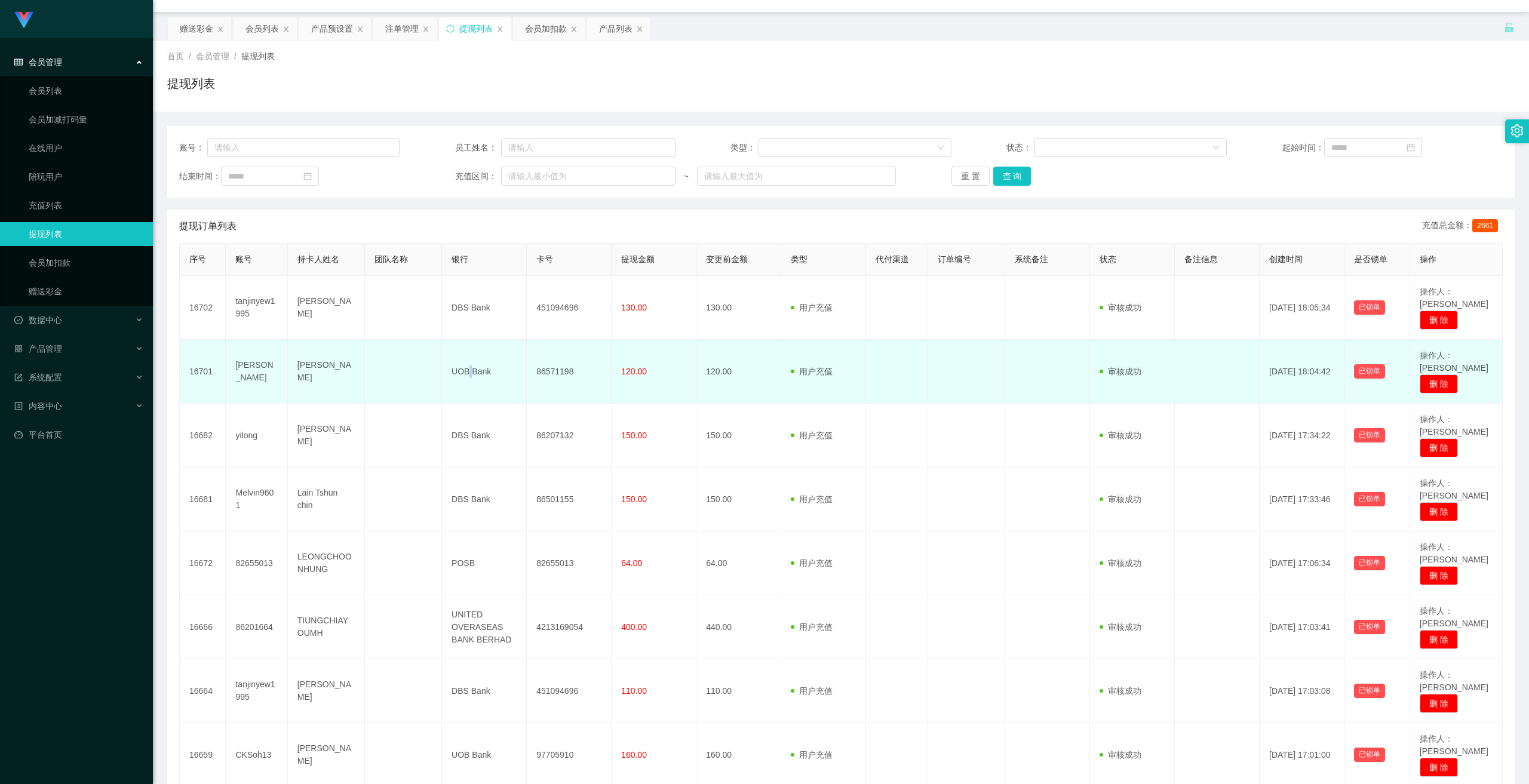
scroll to position [60, 0]
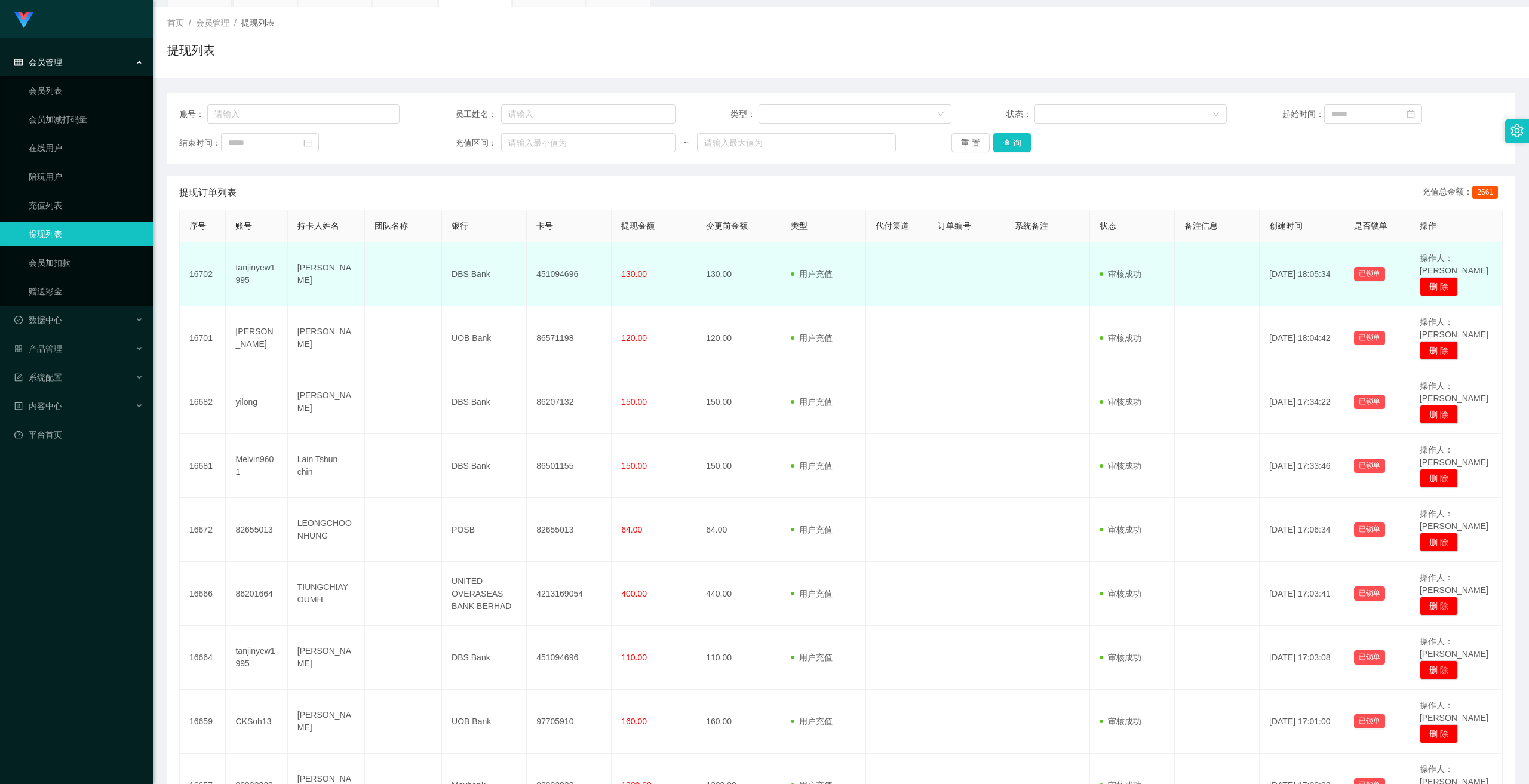
click at [455, 266] on td "DBS Bank" at bounding box center [484, 274] width 85 height 64
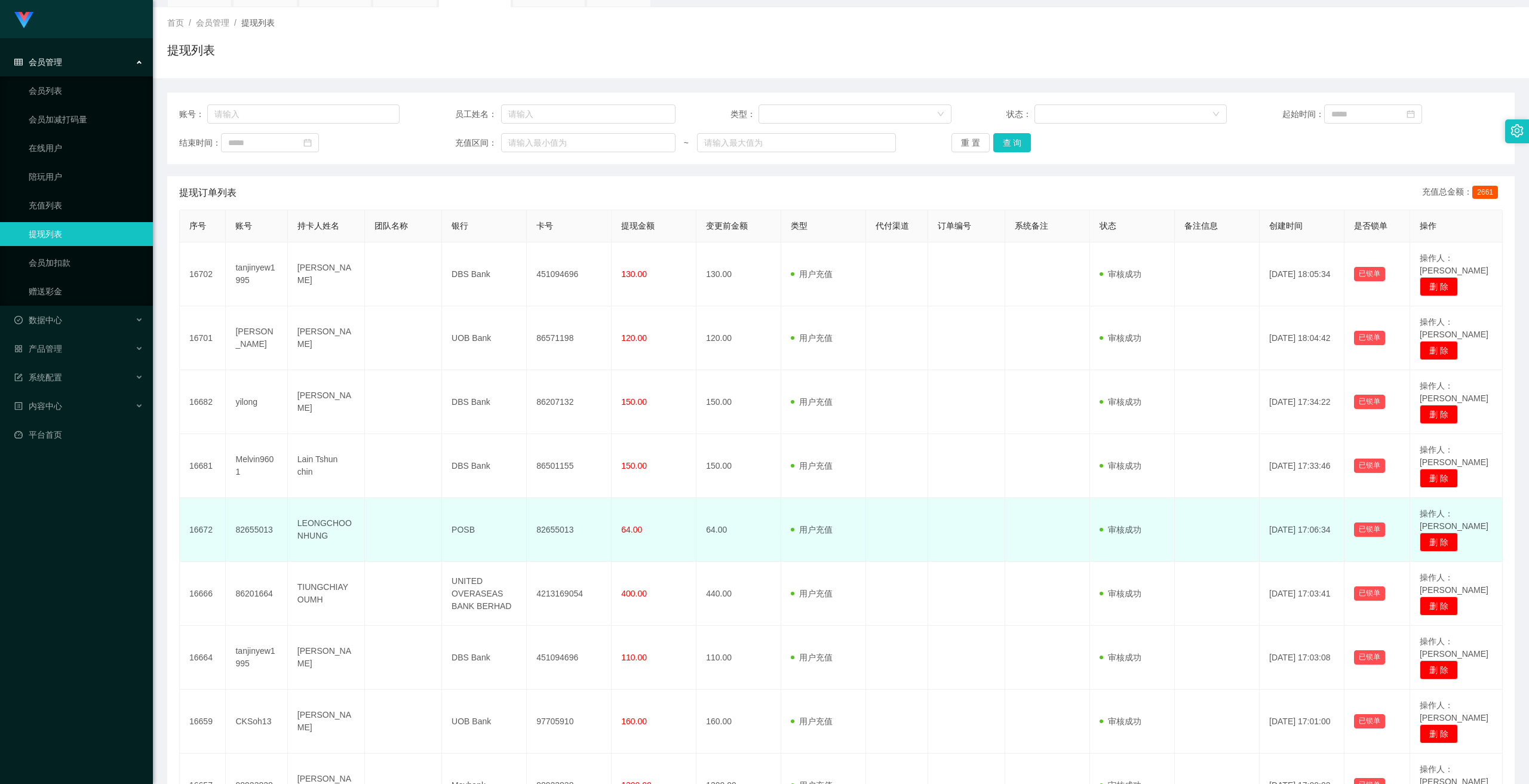
click at [456, 427] on td "POSB" at bounding box center [484, 530] width 85 height 64
click at [531, 427] on td "64.00" at bounding box center [739, 530] width 85 height 64
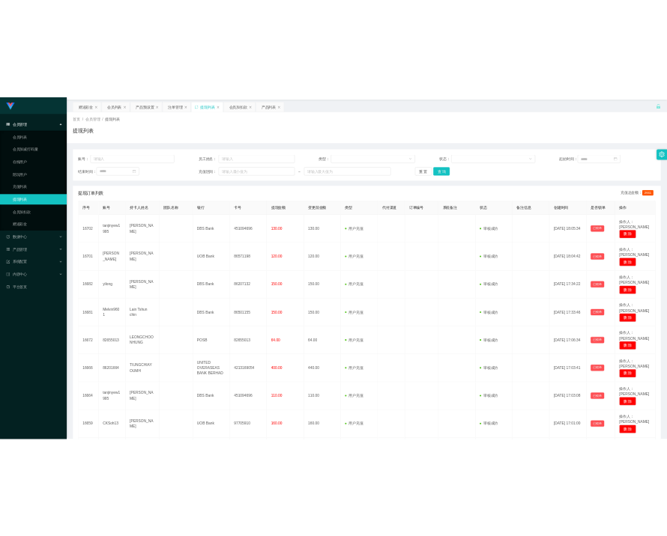
scroll to position [0, 0]
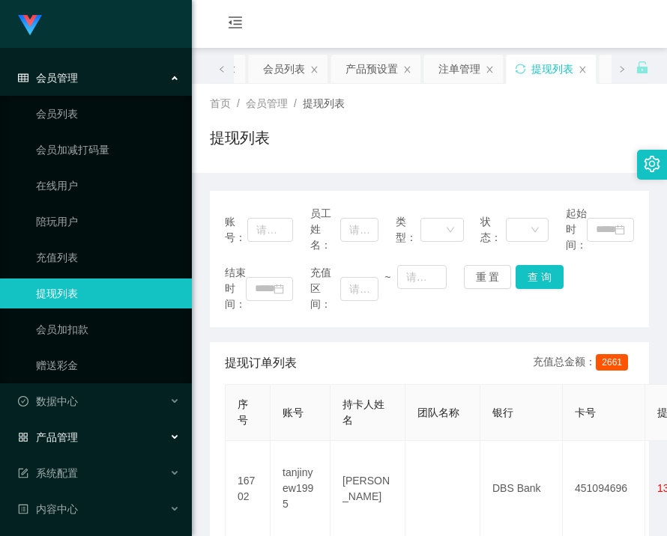
click at [65, 435] on span "产品管理" at bounding box center [48, 437] width 60 height 12
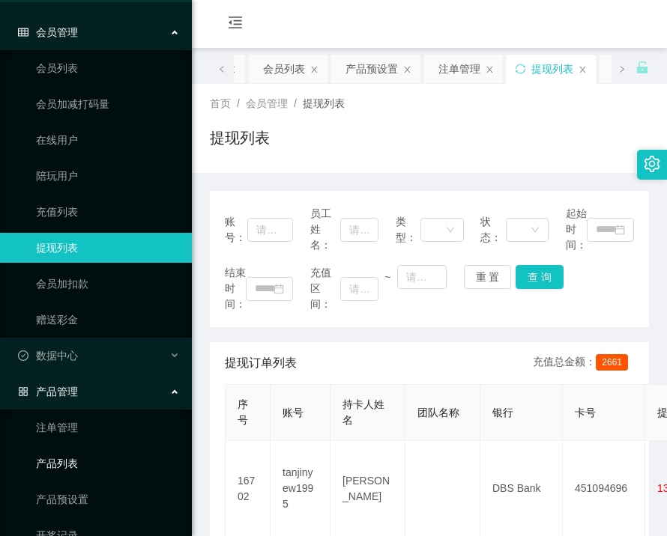
scroll to position [150, 0]
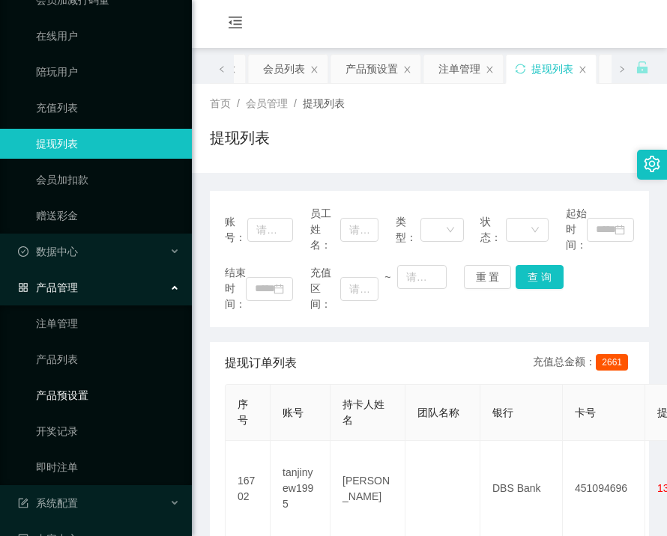
click at [76, 394] on link "产品预设置" at bounding box center [108, 395] width 144 height 30
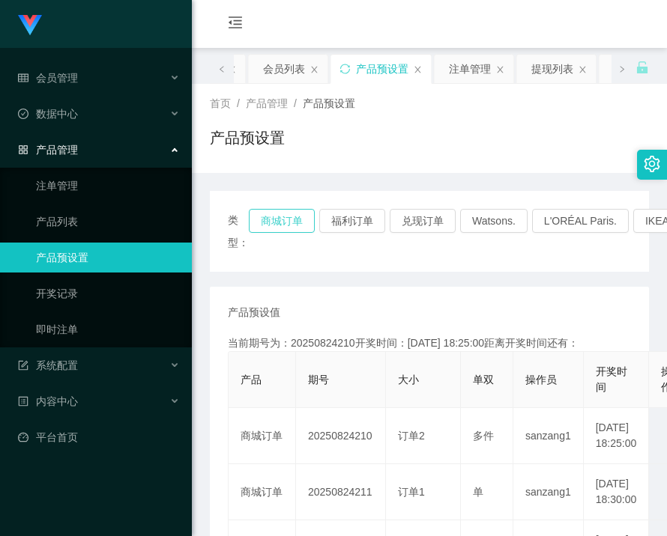
click at [267, 215] on button "商城订单" at bounding box center [282, 221] width 66 height 24
click at [272, 224] on button "商城订单" at bounding box center [282, 221] width 66 height 24
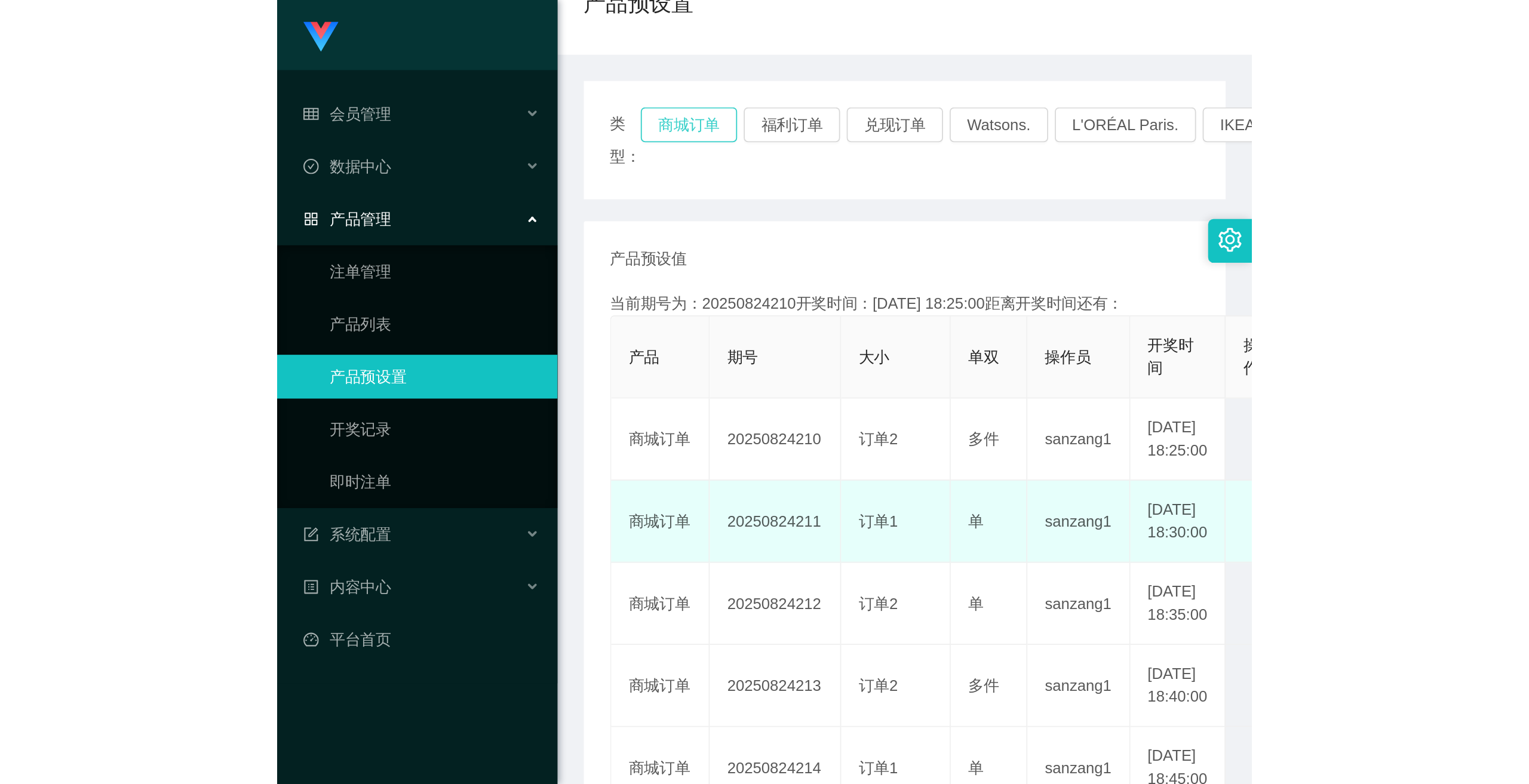
scroll to position [120, 0]
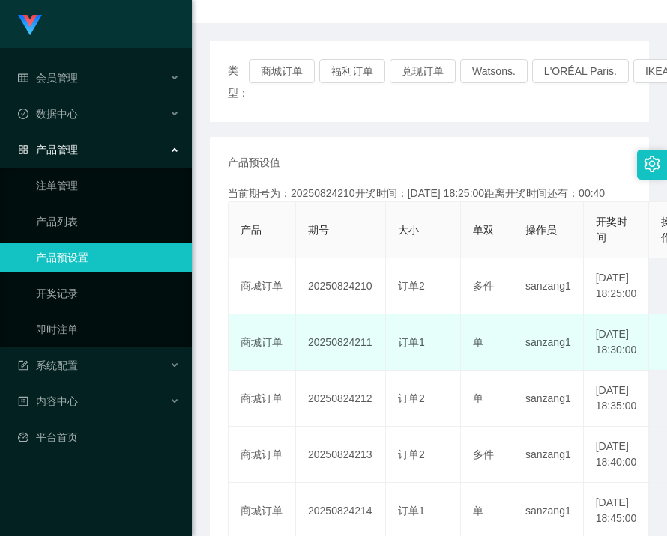
click at [329, 356] on td "20250824211" at bounding box center [341, 343] width 90 height 56
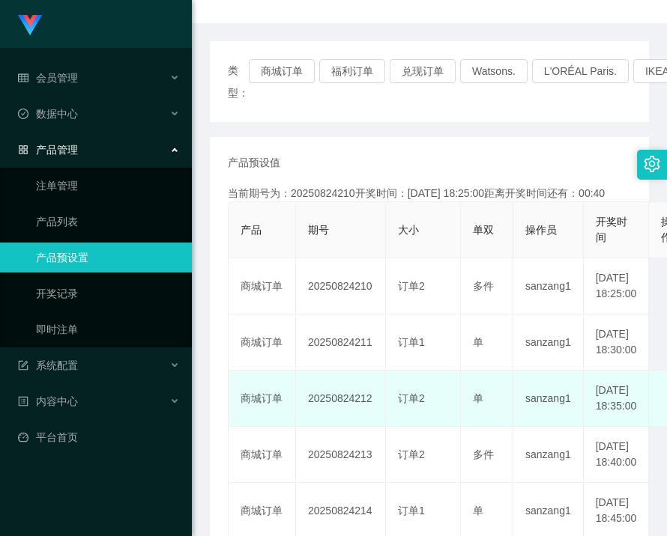
copy td "20250824211"
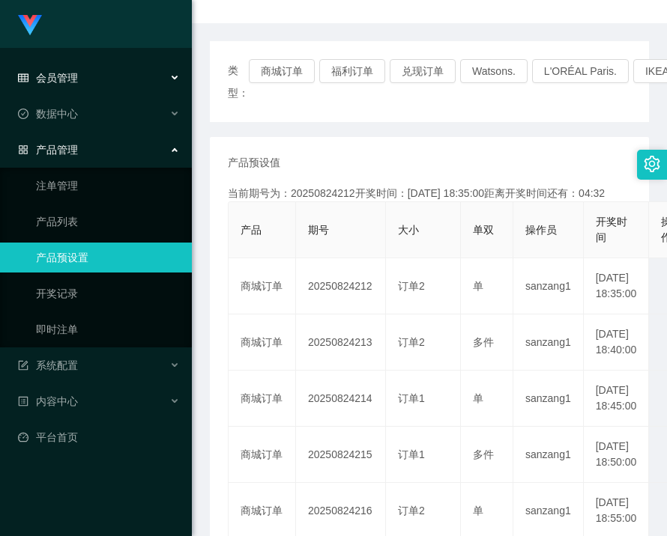
click at [83, 75] on div "会员管理" at bounding box center [96, 78] width 192 height 30
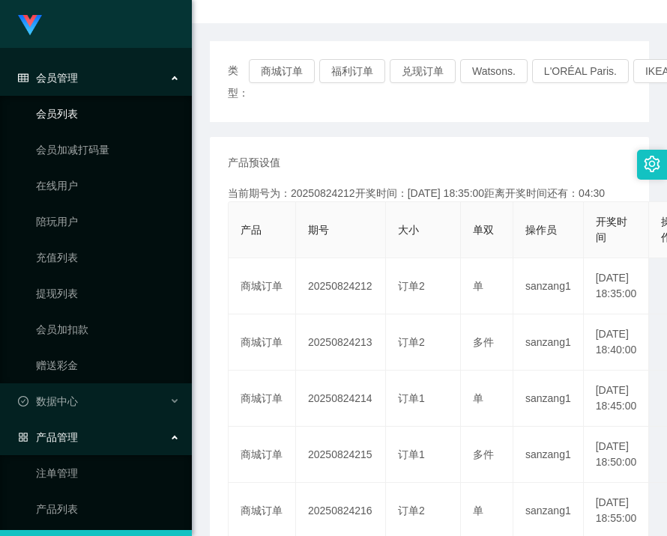
click at [70, 111] on link "会员列表" at bounding box center [108, 114] width 144 height 30
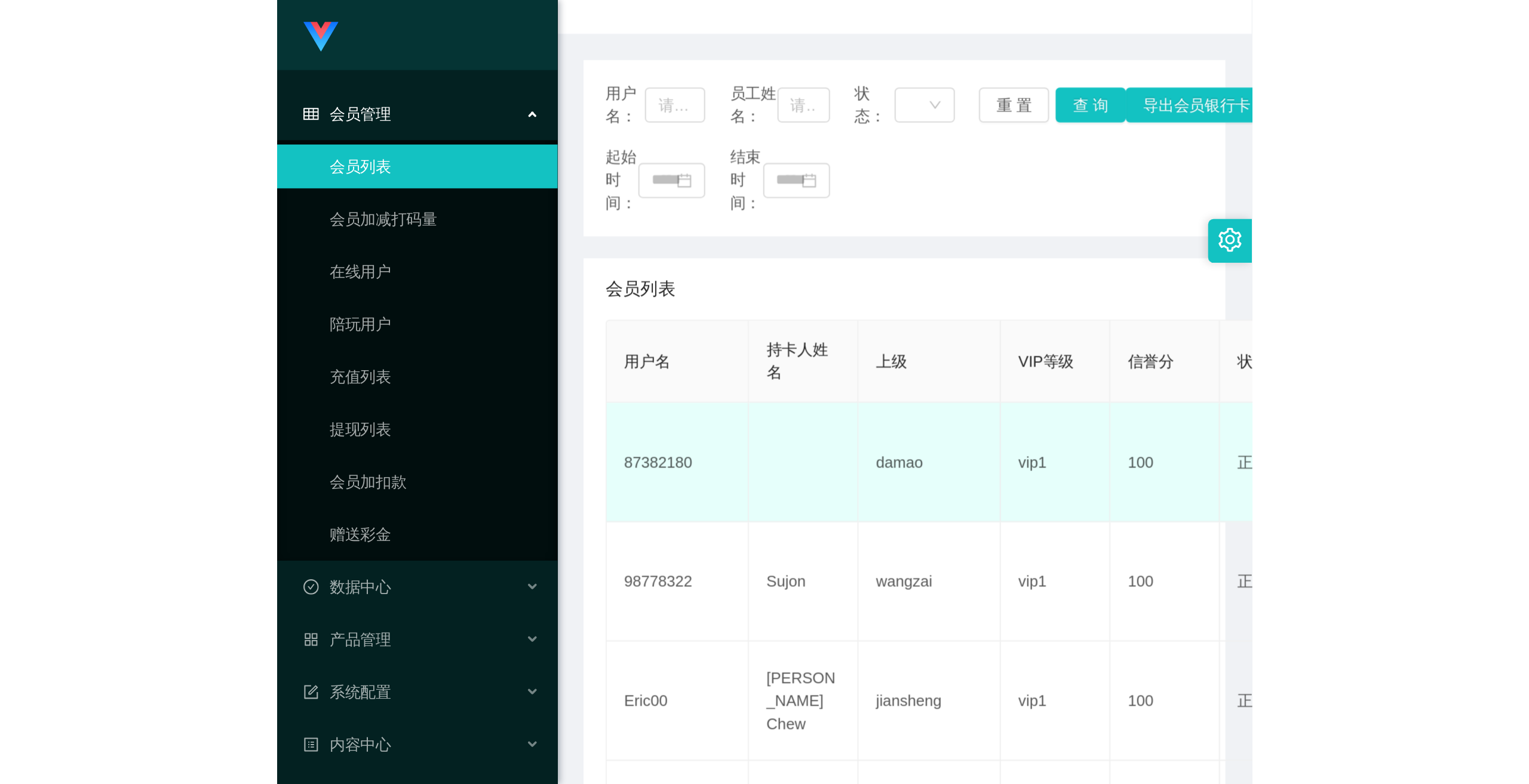
scroll to position [38, 0]
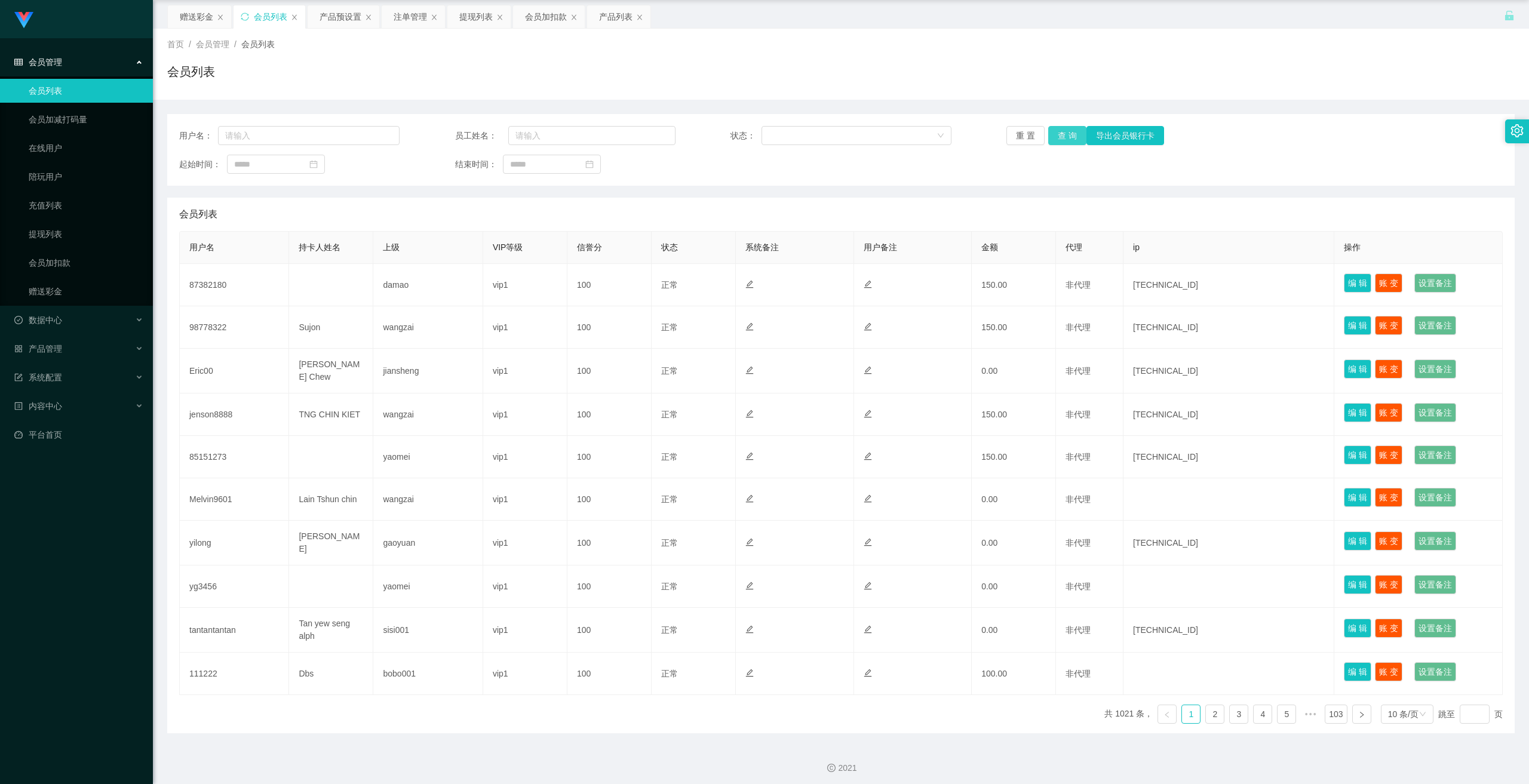
click at [531, 135] on button "查 询" at bounding box center [1067, 136] width 38 height 19
click at [531, 427] on link "2" at bounding box center [1215, 715] width 18 height 18
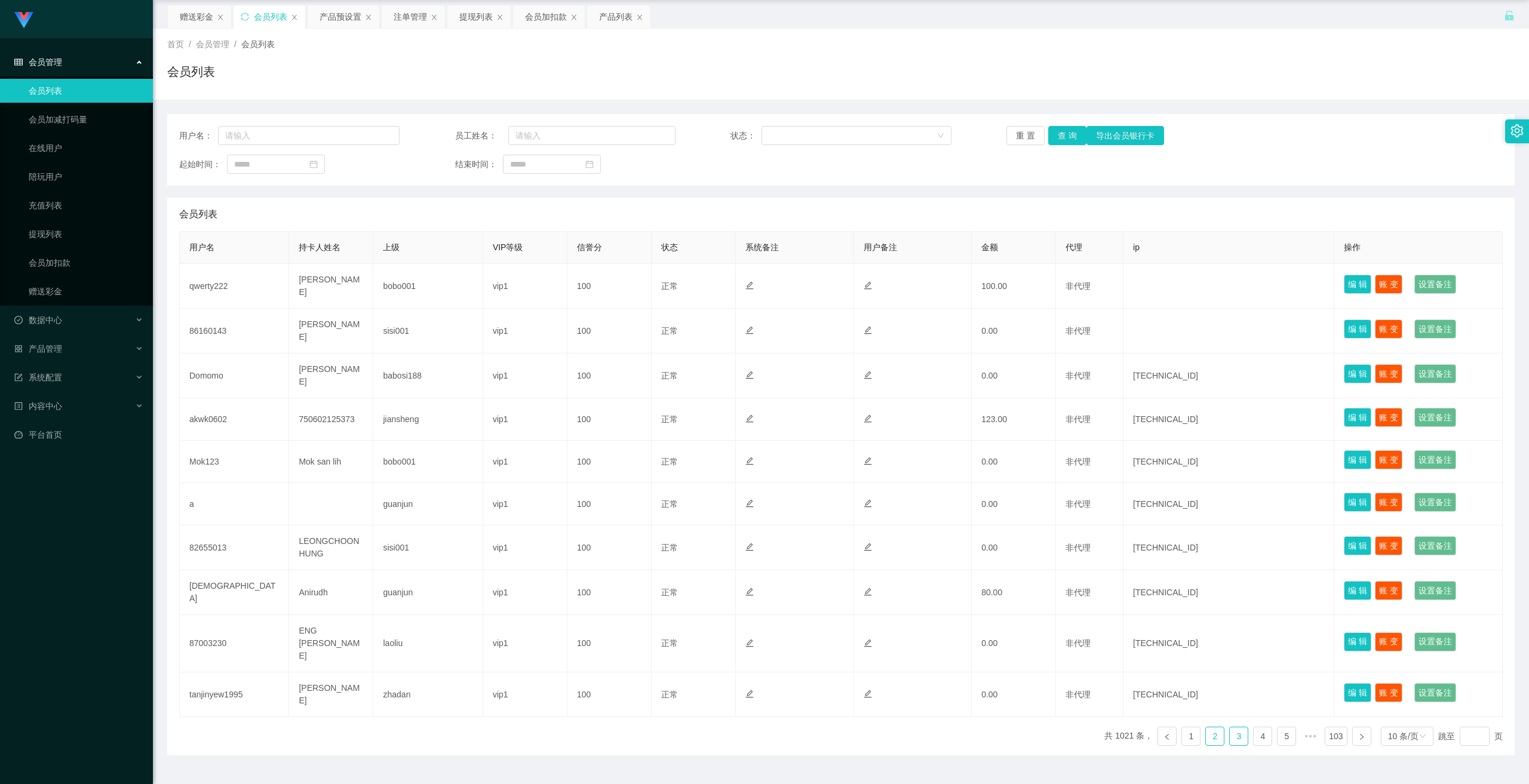
click at [531, 427] on link "3" at bounding box center [1239, 736] width 18 height 18
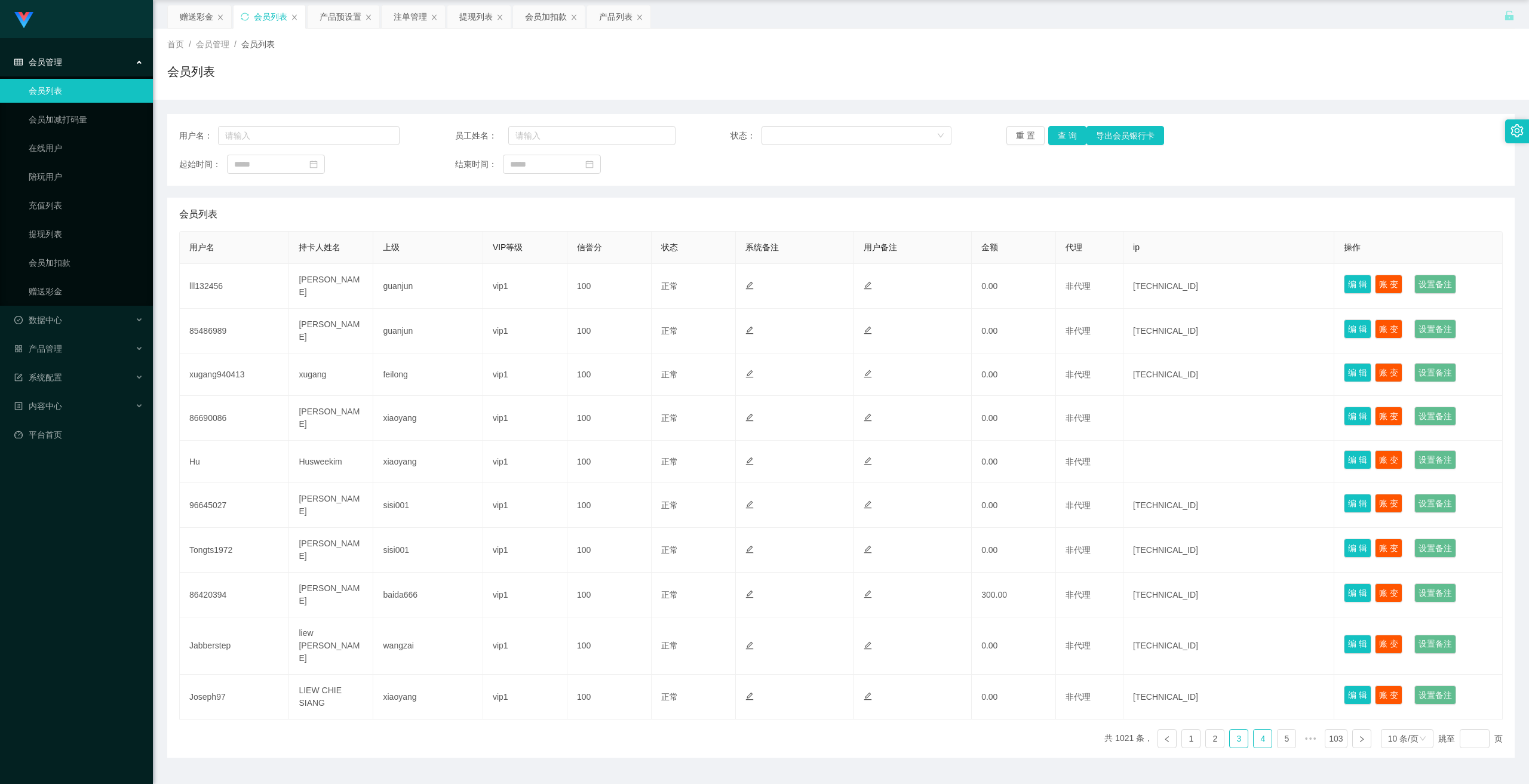
click at [531, 427] on link "4" at bounding box center [1263, 739] width 18 height 18
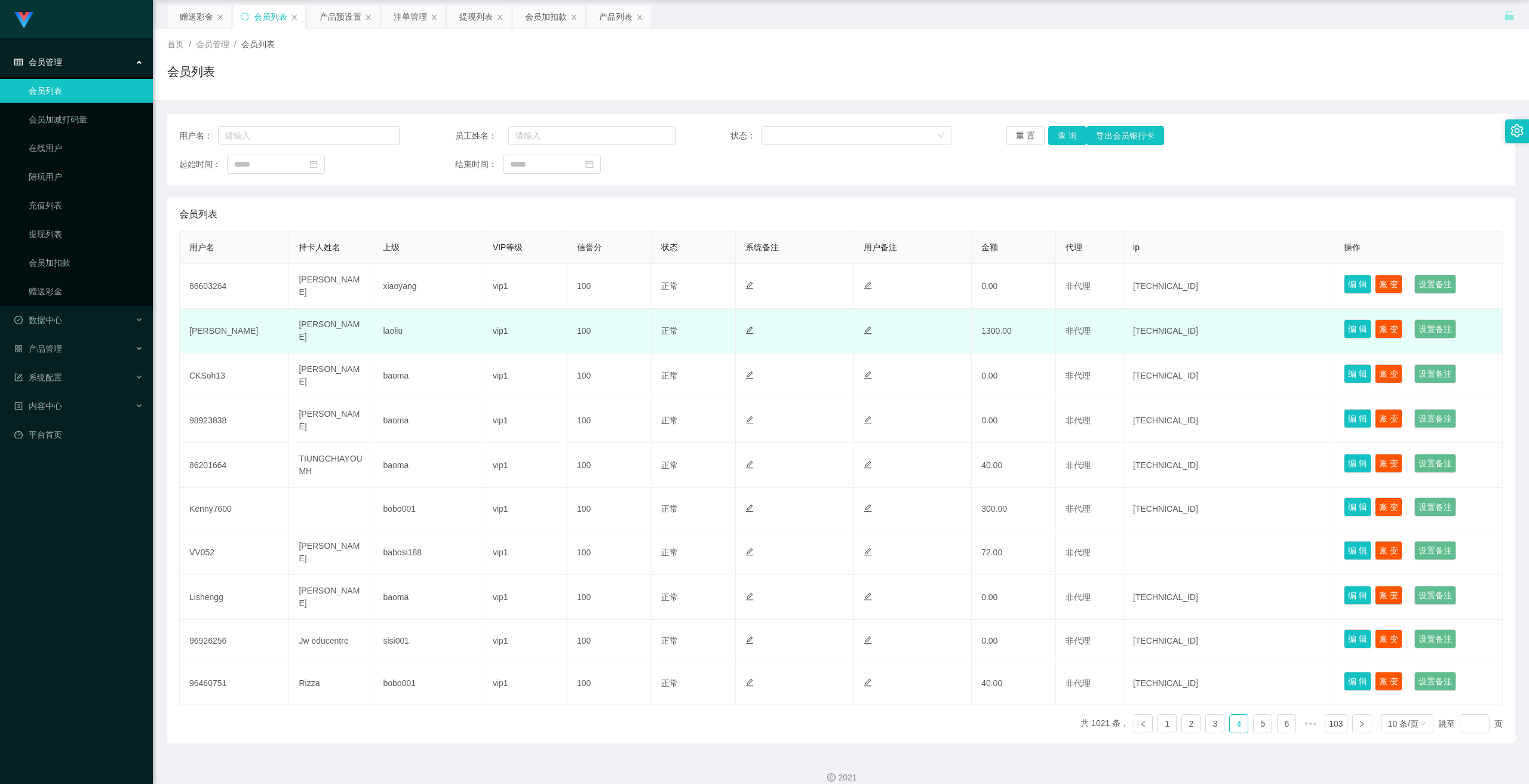
click at [190, 325] on td "[PERSON_NAME]" at bounding box center [234, 331] width 109 height 45
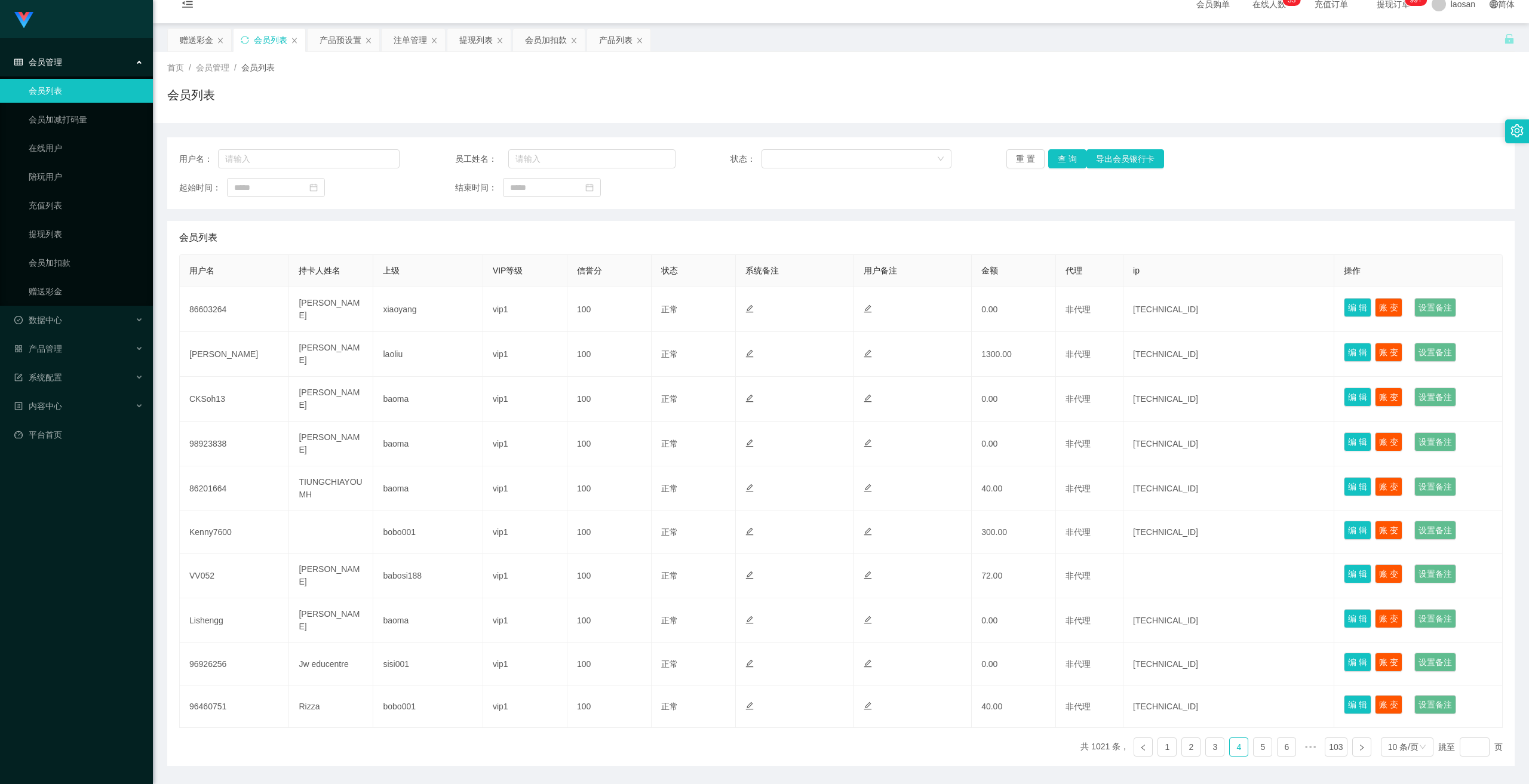
scroll to position [0, 0]
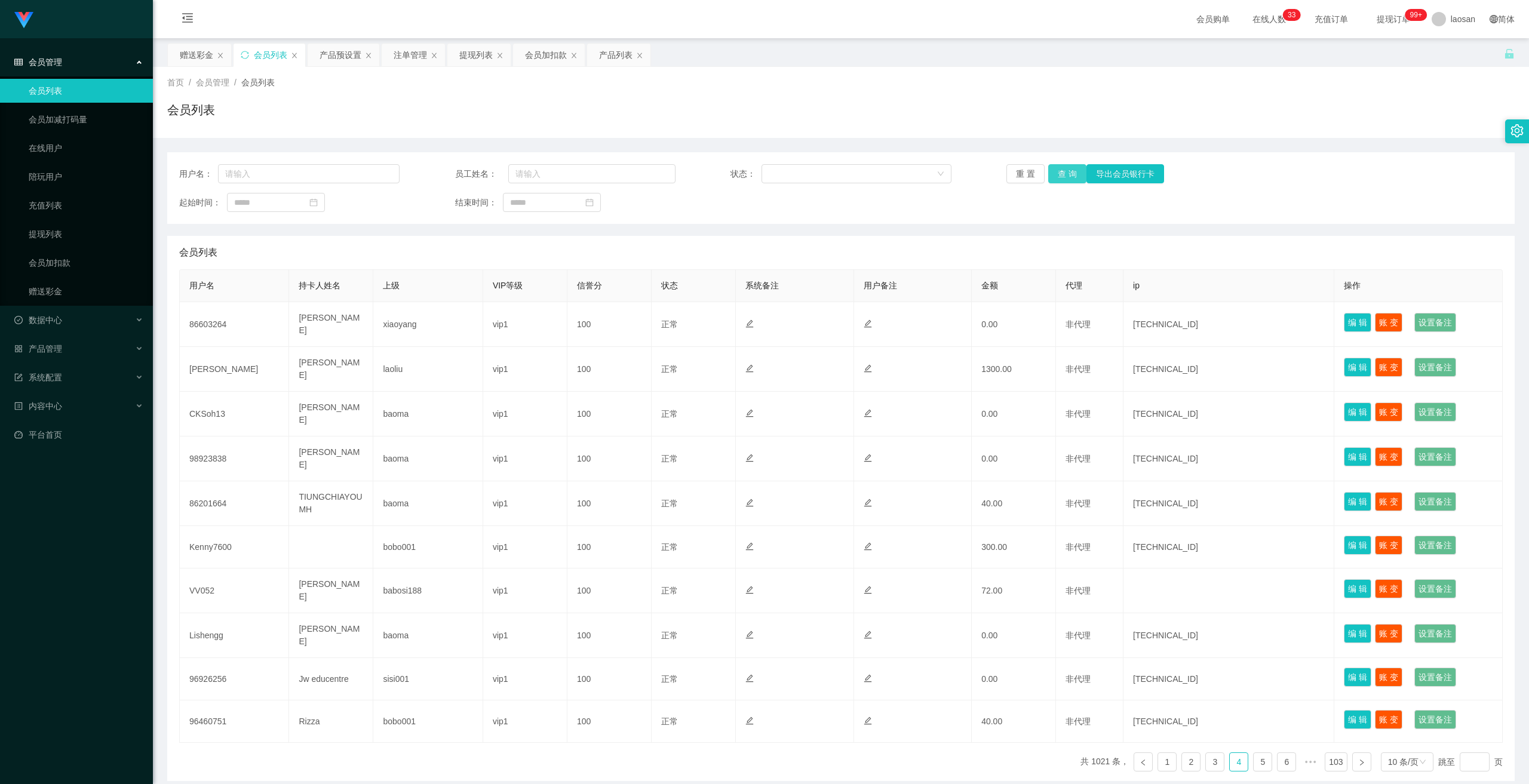
click at [531, 170] on button "查 询" at bounding box center [1067, 174] width 38 height 19
click at [47, 235] on link "提现列表" at bounding box center [86, 234] width 115 height 24
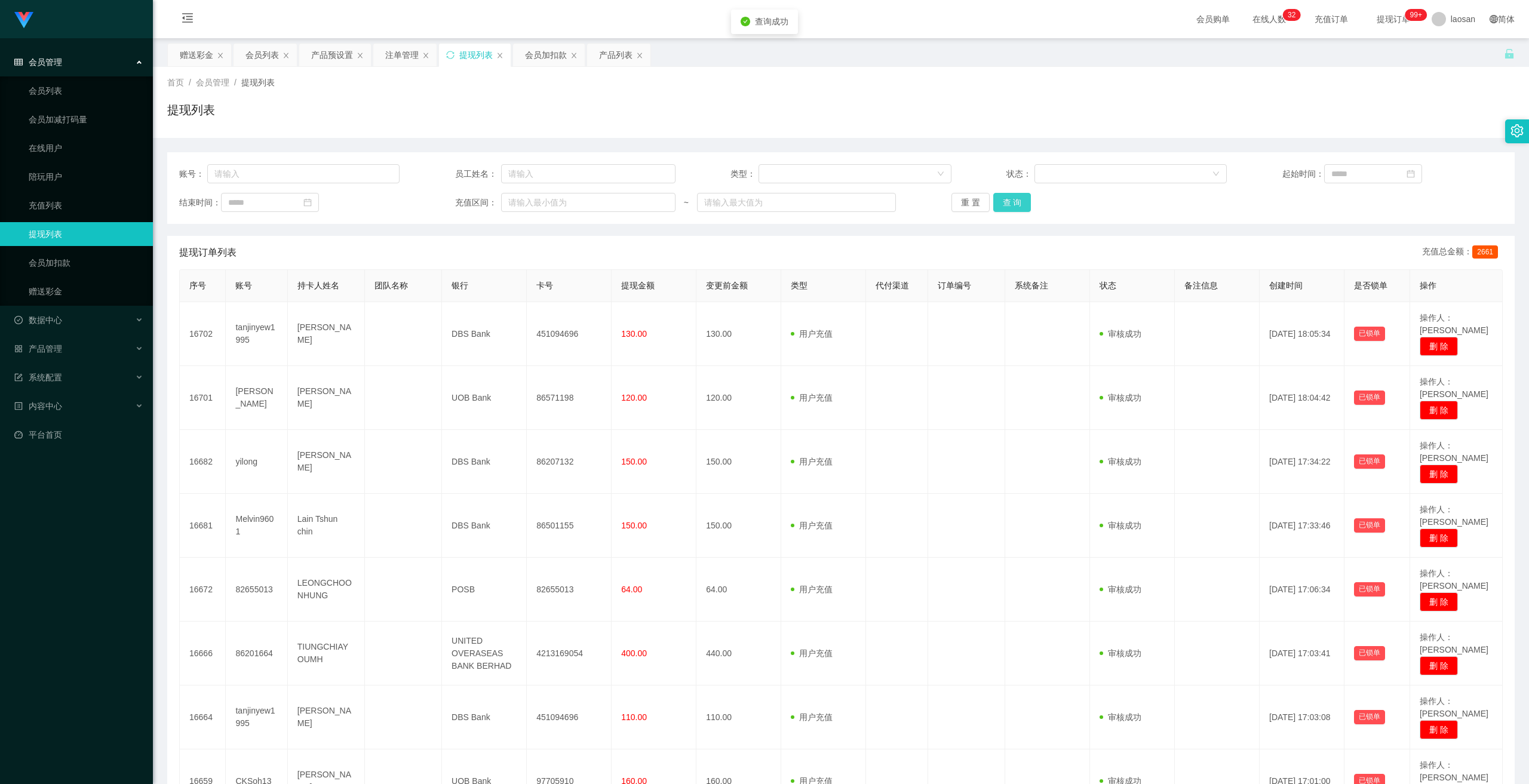
click at [531, 207] on button "查 询" at bounding box center [1012, 203] width 38 height 19
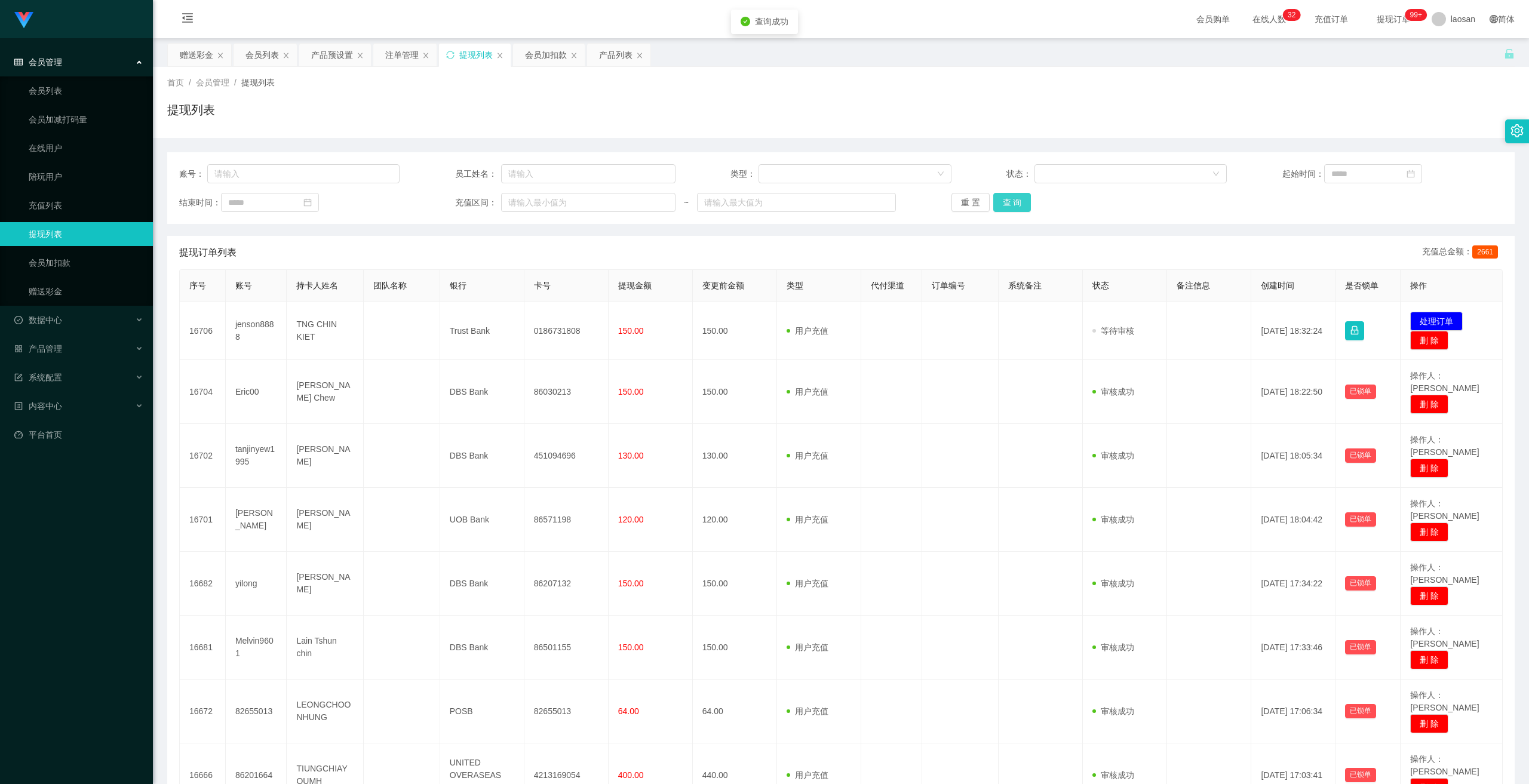
click at [531, 207] on button "查 询" at bounding box center [1012, 203] width 38 height 19
click at [531, 207] on div "重 置 查 询" at bounding box center [1062, 203] width 220 height 19
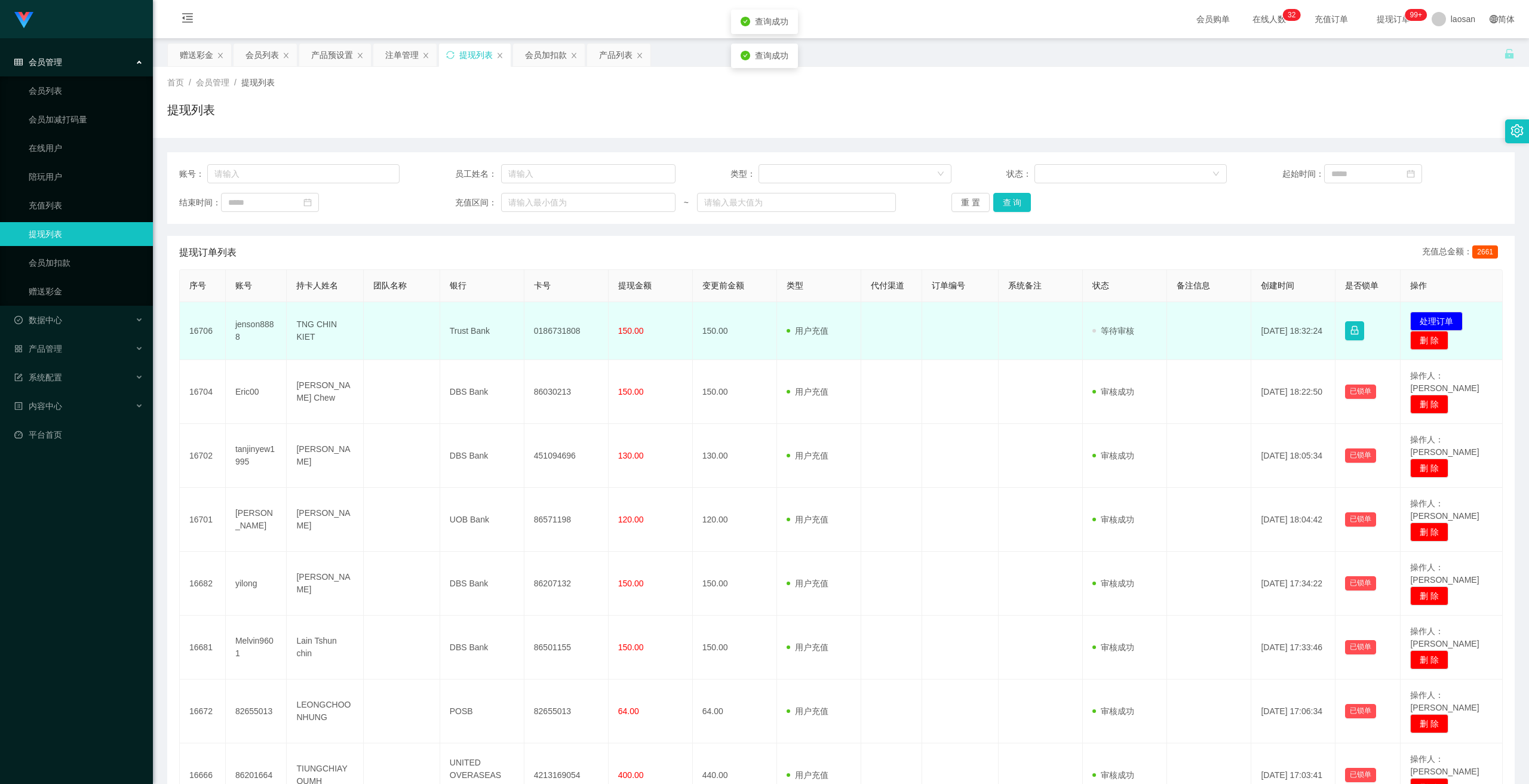
click at [531, 327] on td "0186731808" at bounding box center [567, 331] width 85 height 58
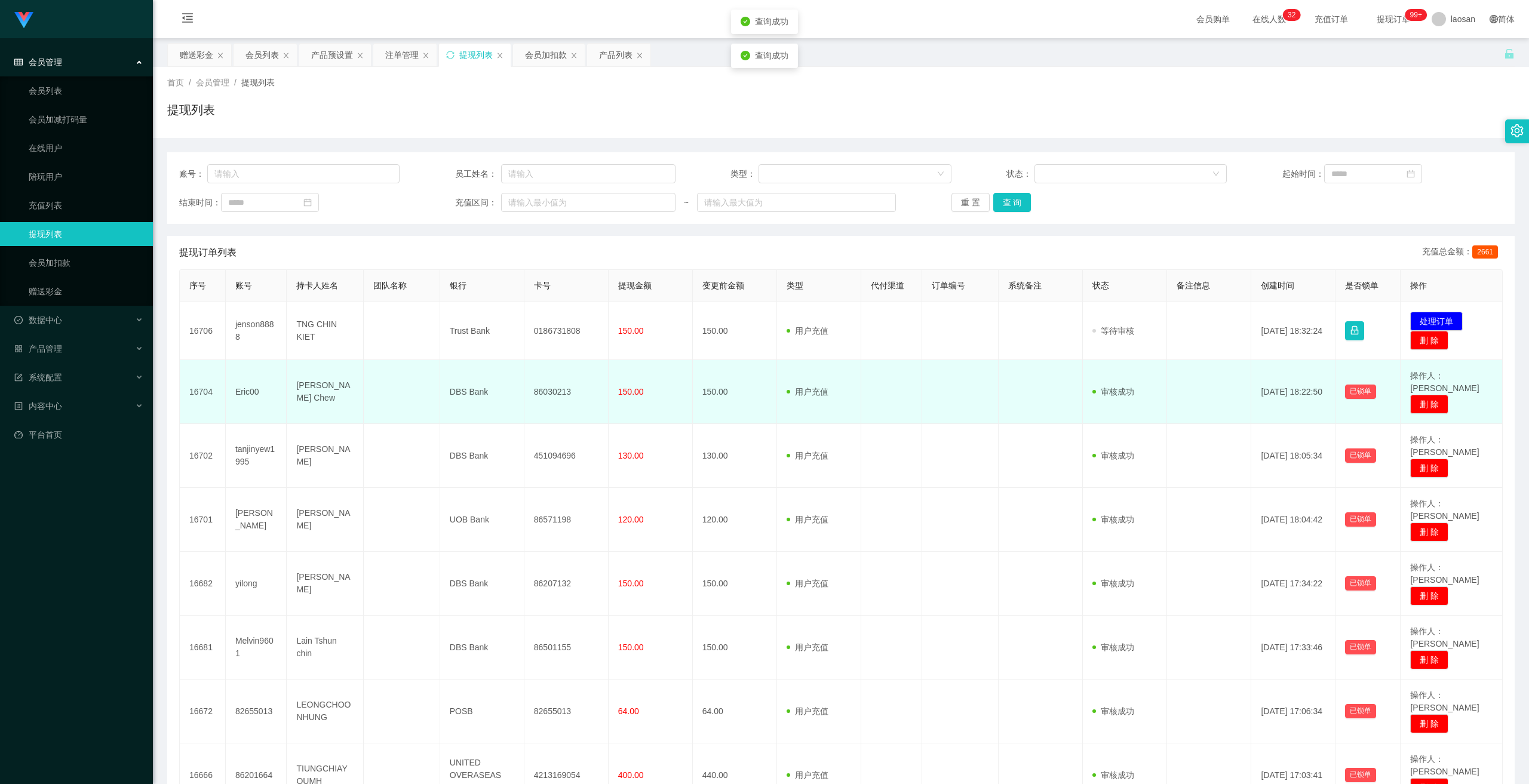
click at [525, 394] on td "86030213" at bounding box center [567, 392] width 85 height 64
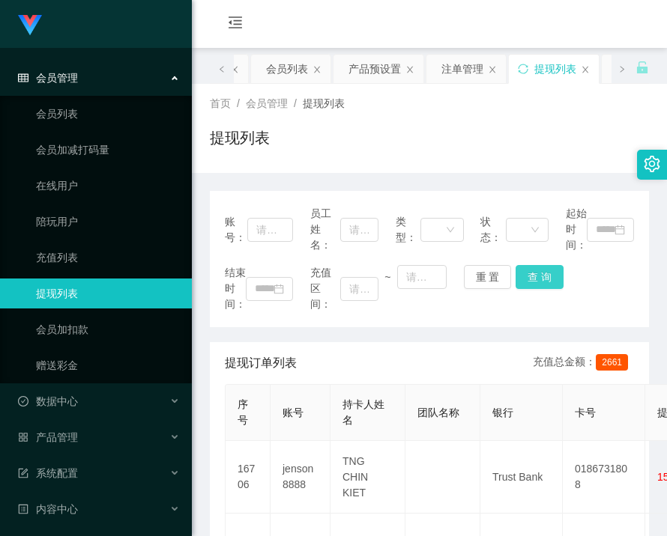
click at [543, 270] on button "查 询" at bounding box center [539, 277] width 48 height 24
click at [544, 270] on button "查 询" at bounding box center [539, 277] width 48 height 24
click at [544, 270] on div "结束时间： 充值区间： ~ 重 置 查 询" at bounding box center [429, 288] width 409 height 47
click at [544, 270] on button "查 询" at bounding box center [539, 277] width 48 height 24
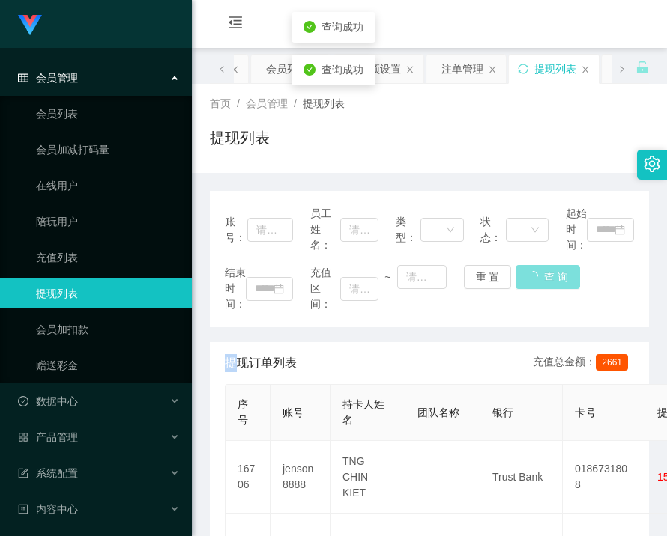
click at [544, 270] on button "查 询" at bounding box center [547, 277] width 64 height 24
click at [548, 283] on button "查 询" at bounding box center [539, 277] width 48 height 24
click at [548, 283] on div "结束时间： 充值区间： ~ 重 置 查 询" at bounding box center [429, 288] width 409 height 47
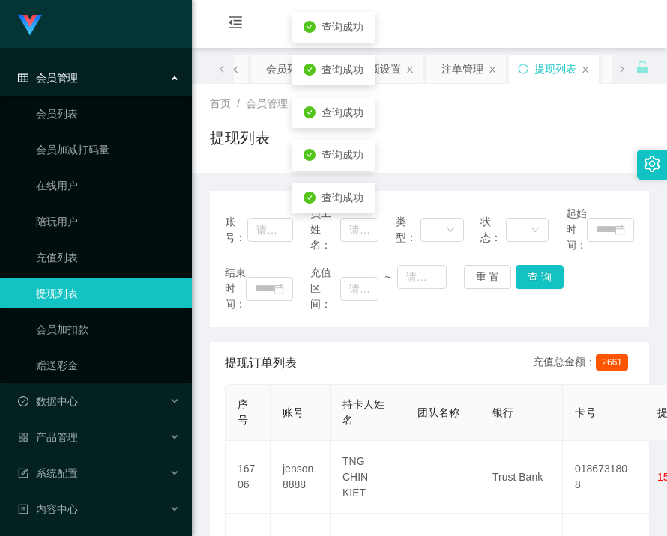
click at [546, 326] on div "账号： 员工姓名： 类型： 状态： 起始时间： 结束时间： 充值区间： ~ 重 置 查 询" at bounding box center [429, 259] width 439 height 136
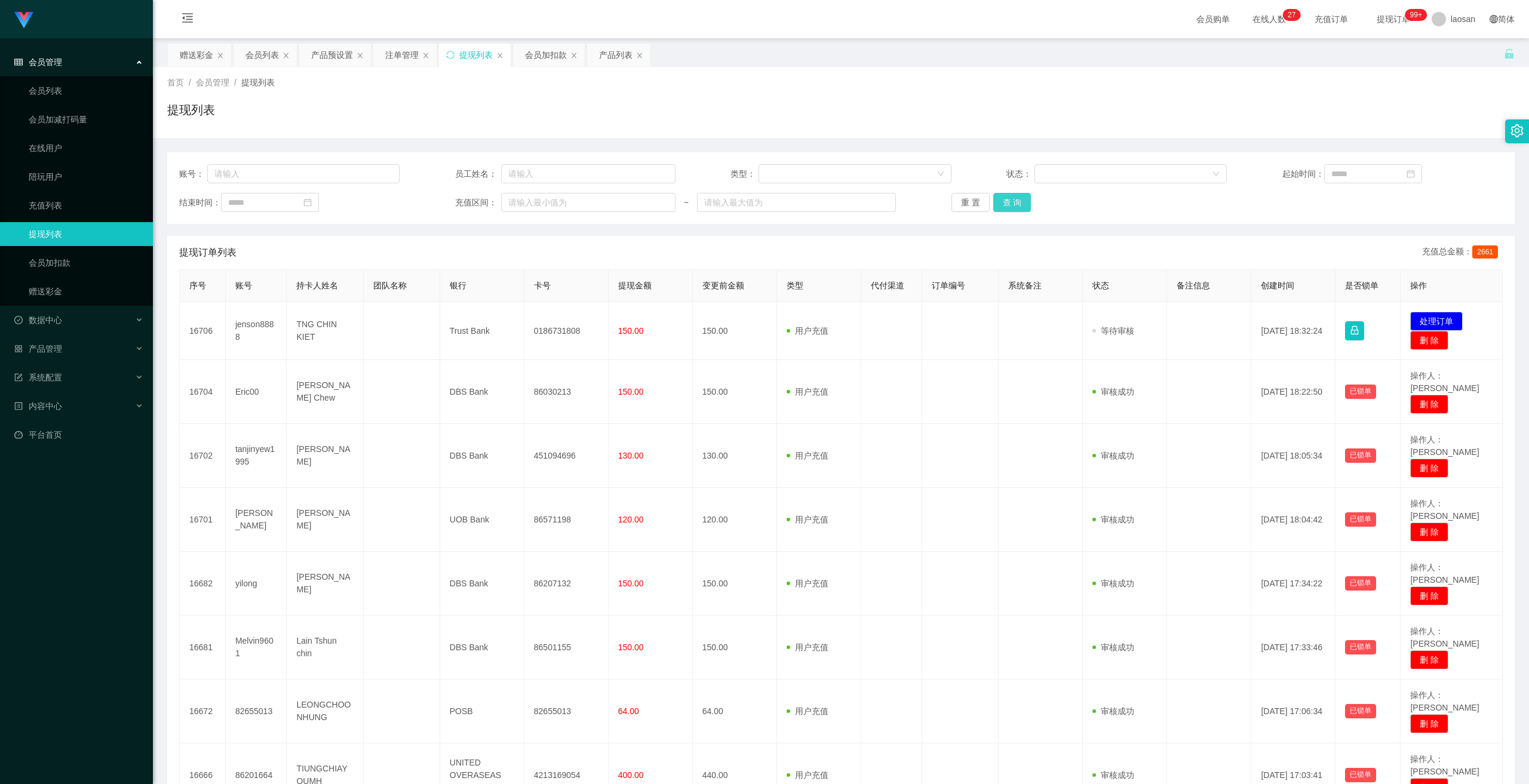
click at [531, 209] on button "查 询" at bounding box center [1012, 203] width 38 height 19
click at [1022, 201] on button "查 询" at bounding box center [1012, 203] width 38 height 19
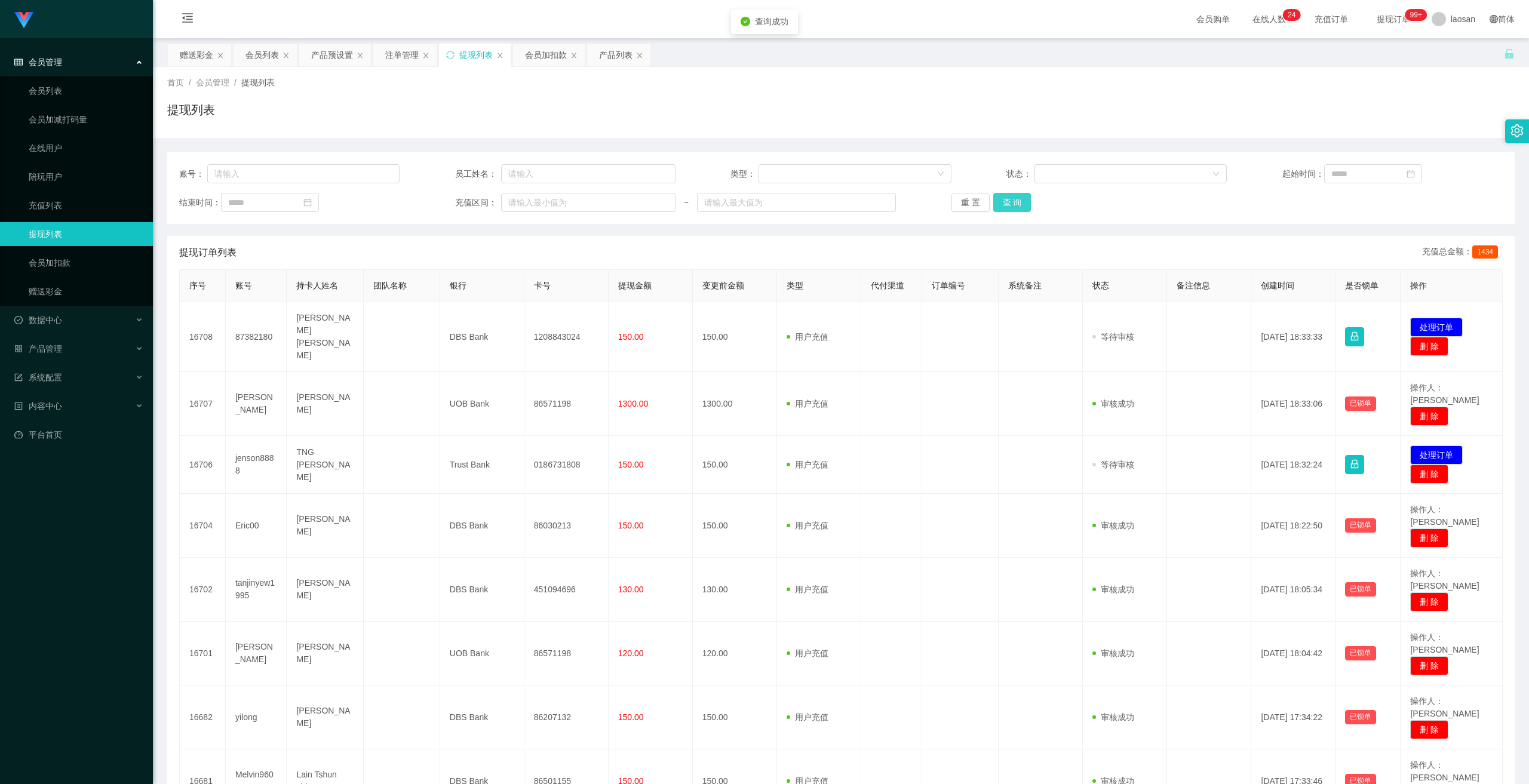
click at [1007, 207] on button "查 询" at bounding box center [1012, 203] width 38 height 19
click at [1007, 207] on div "重 置 查 询" at bounding box center [1062, 203] width 220 height 19
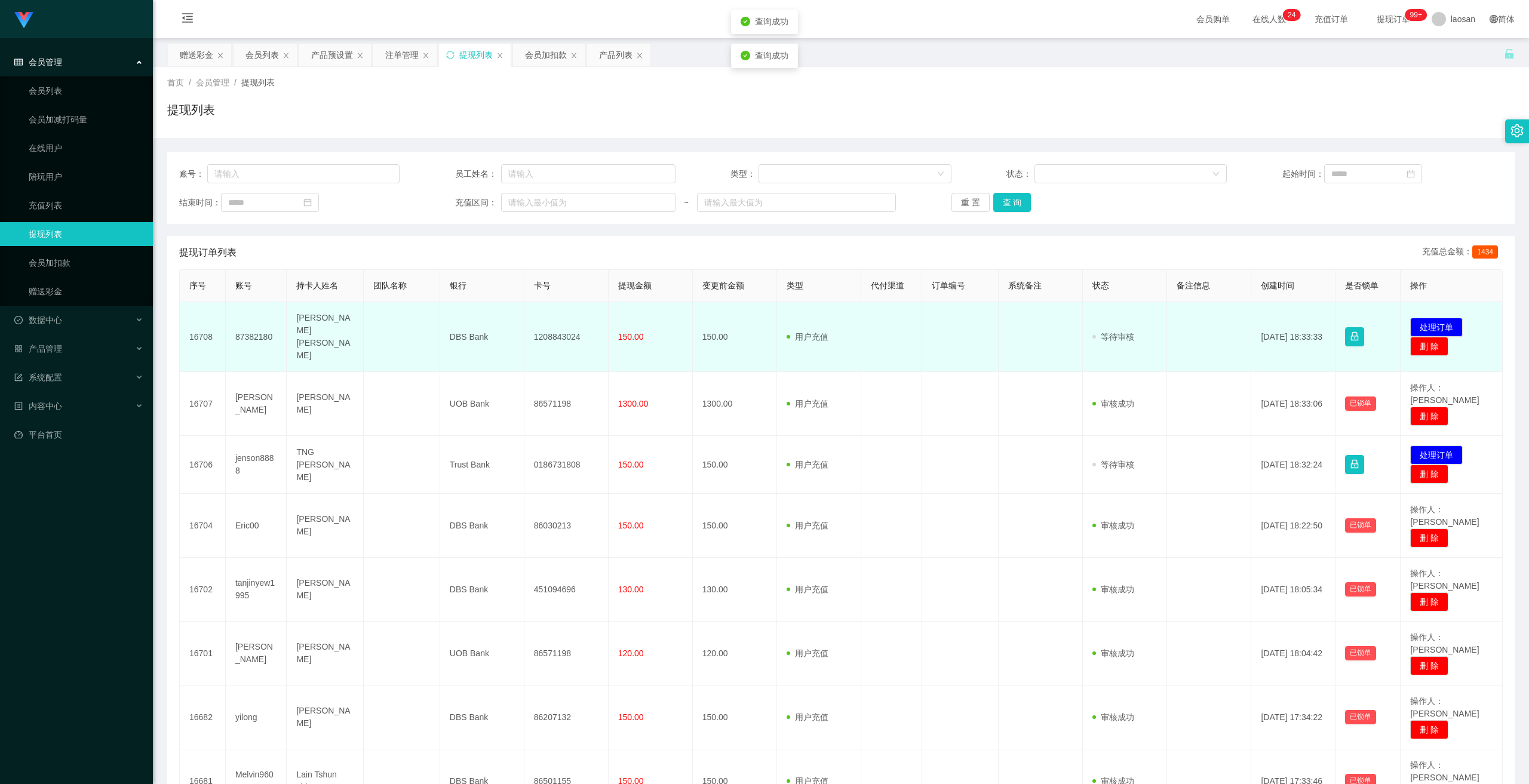
click at [558, 337] on td "1208843024" at bounding box center [567, 337] width 85 height 70
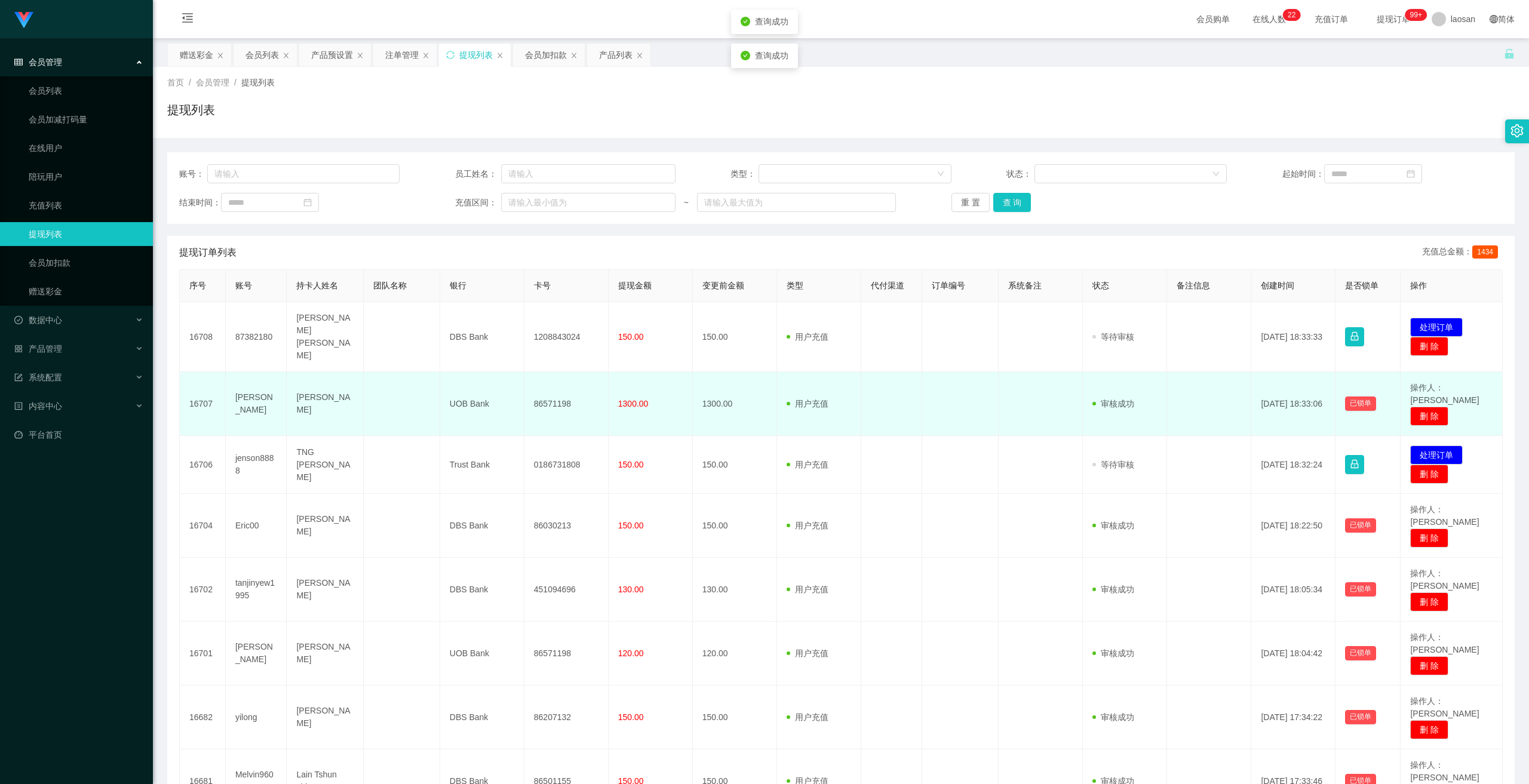
click at [554, 392] on td "86571198" at bounding box center [567, 404] width 85 height 64
click at [474, 382] on td "UOB Bank" at bounding box center [483, 404] width 85 height 64
click at [475, 383] on td "UOB Bank" at bounding box center [483, 404] width 85 height 64
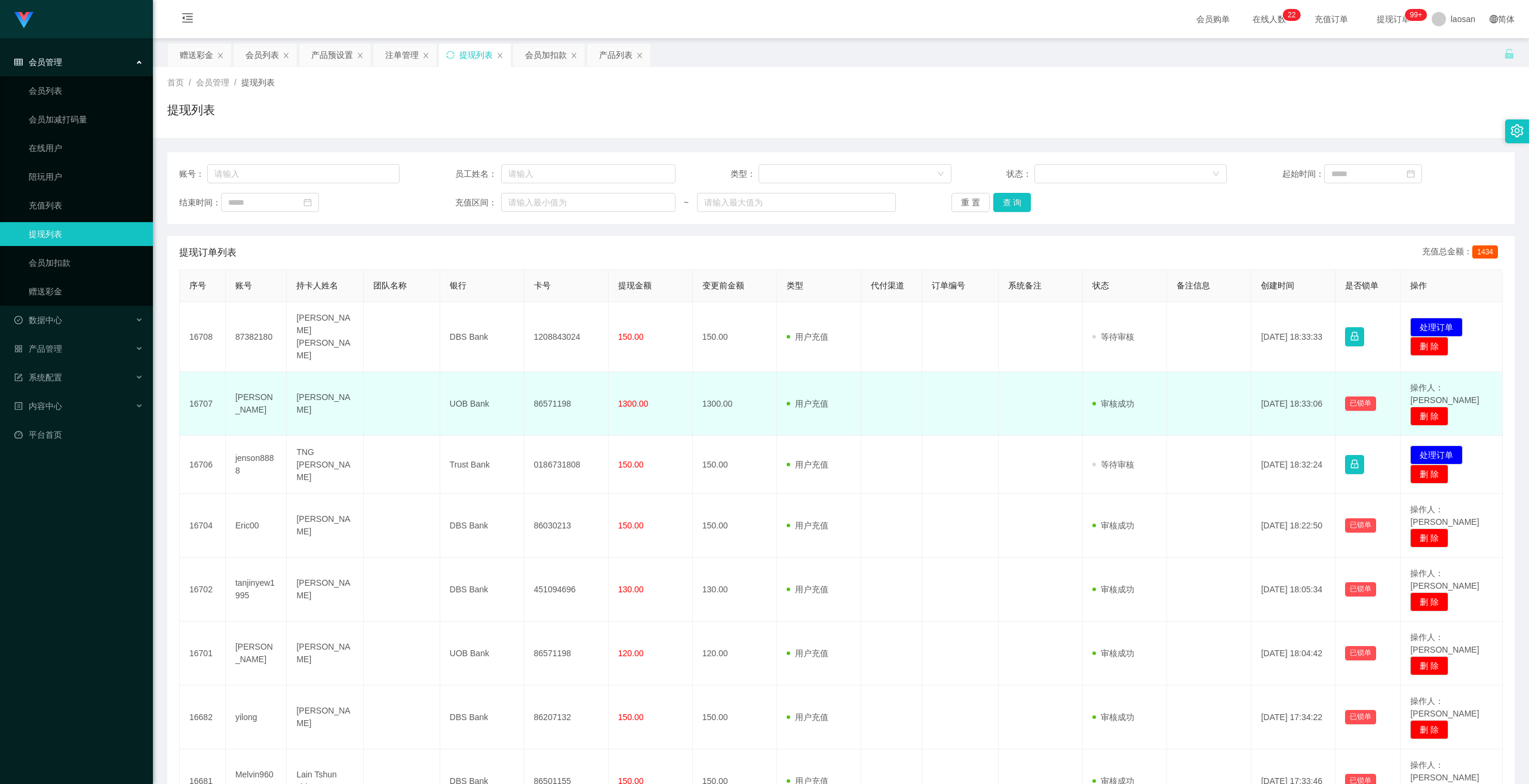
click at [544, 380] on td "86571198" at bounding box center [567, 404] width 85 height 64
click at [542, 384] on td "86571198" at bounding box center [567, 404] width 85 height 64
